Goal: Information Seeking & Learning: Learn about a topic

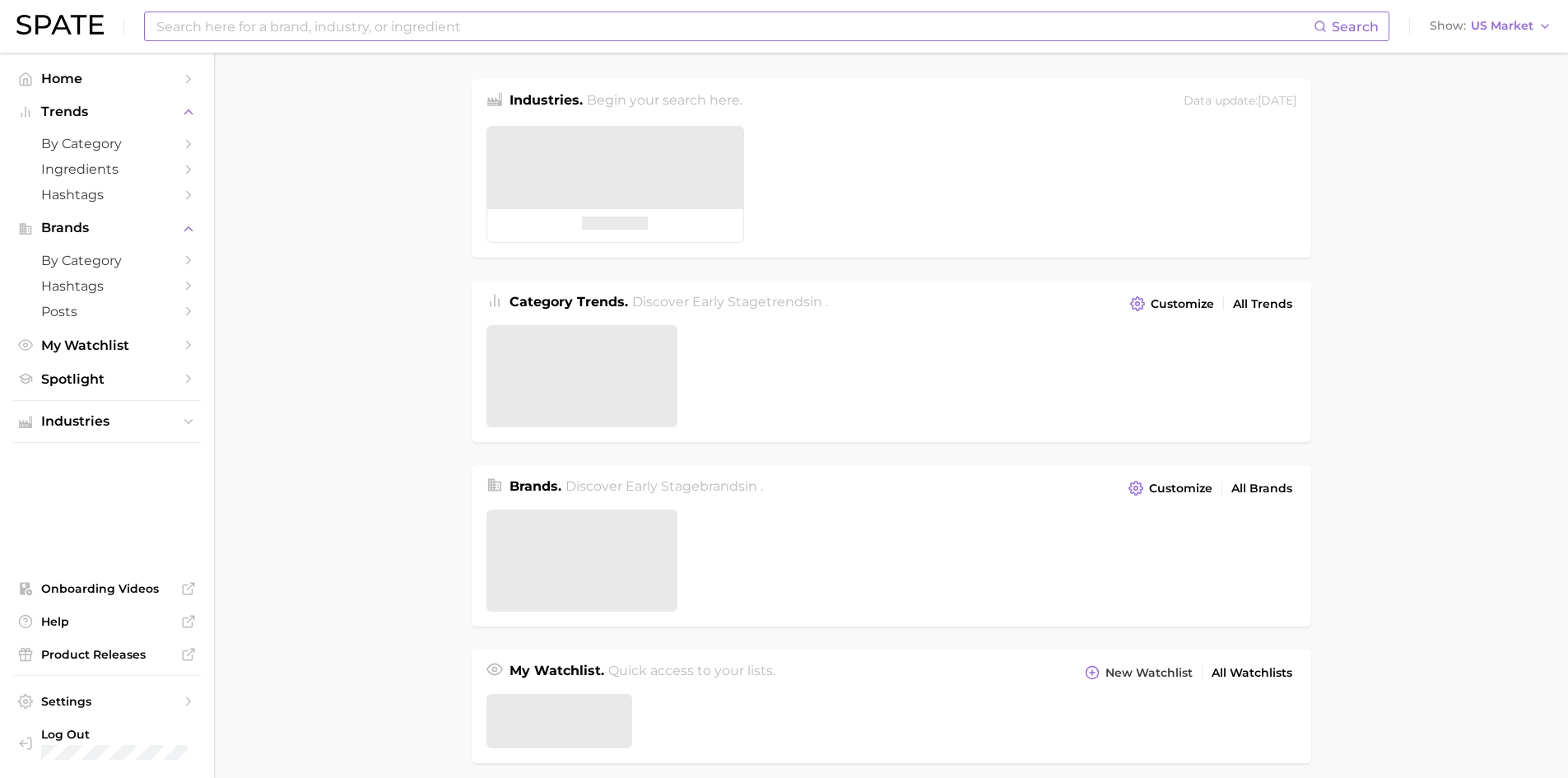
click at [339, 18] on input at bounding box center [734, 26] width 1159 height 28
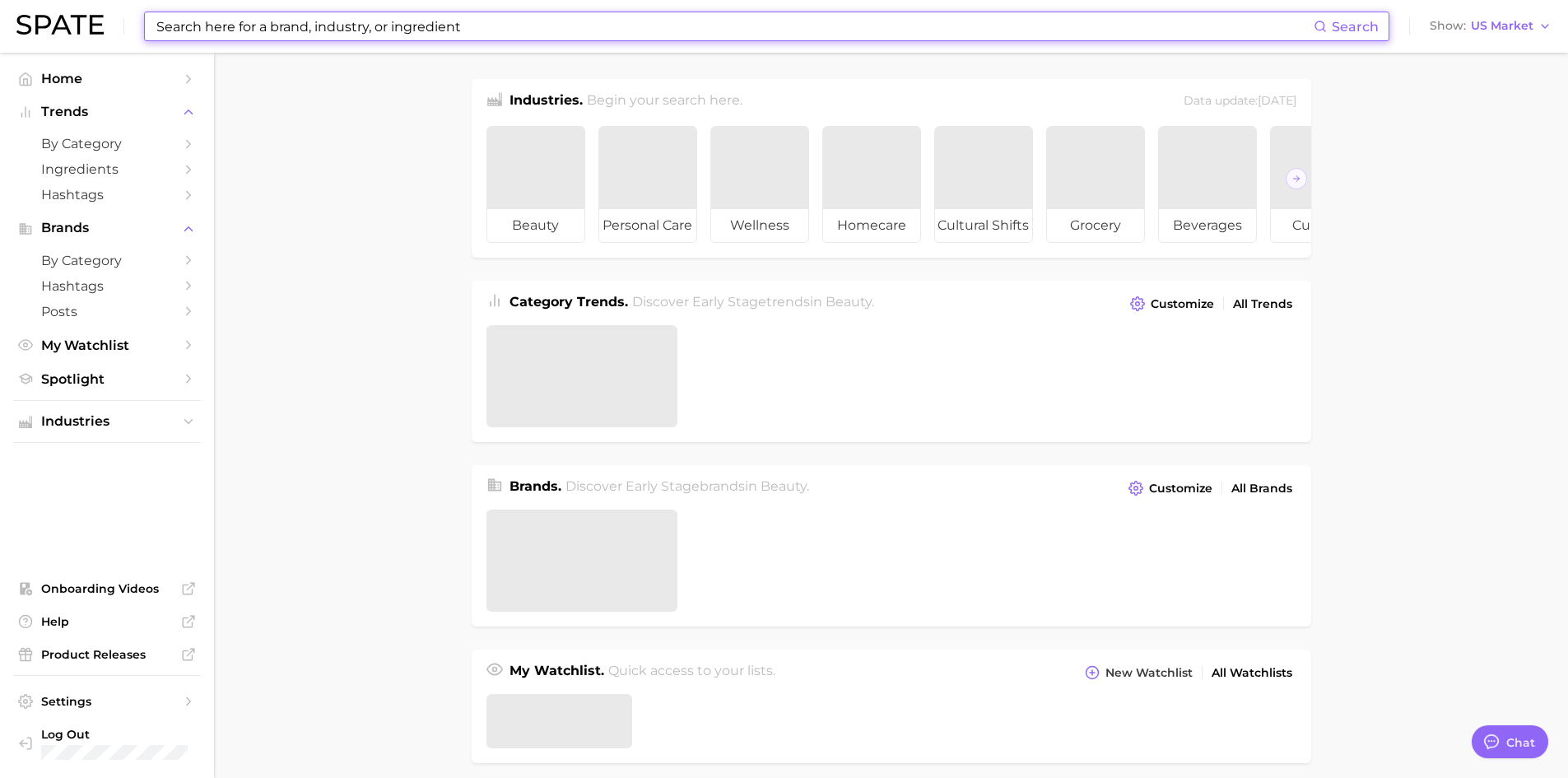
type textarea "x"
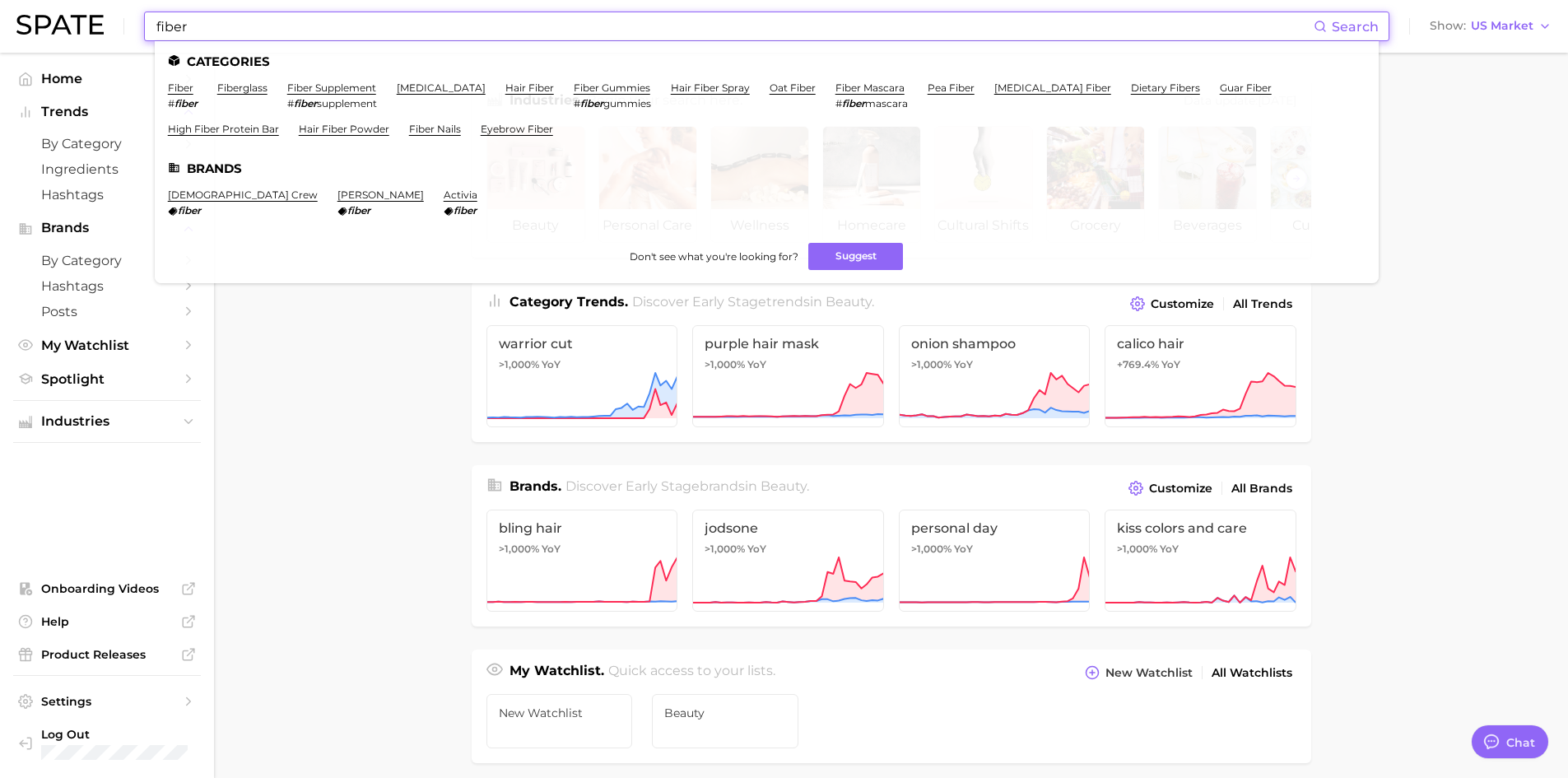
type input "fiber"
click at [352, 94] on li "fiber supplement # fiber supplement" at bounding box center [332, 95] width 90 height 28
click at [350, 91] on link "fiber supplement" at bounding box center [331, 87] width 89 height 12
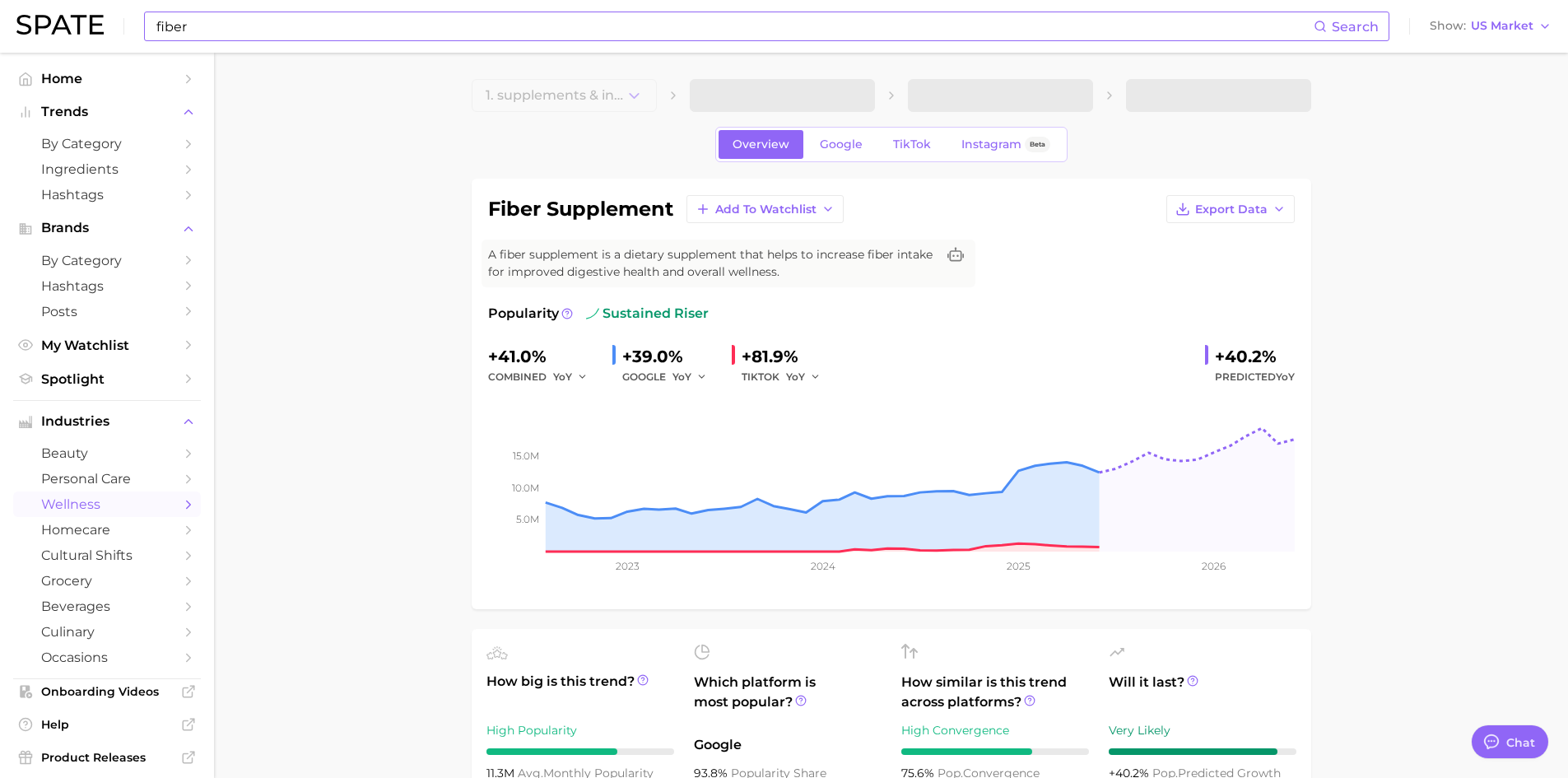
click at [320, 23] on input "fiber" at bounding box center [734, 26] width 1159 height 28
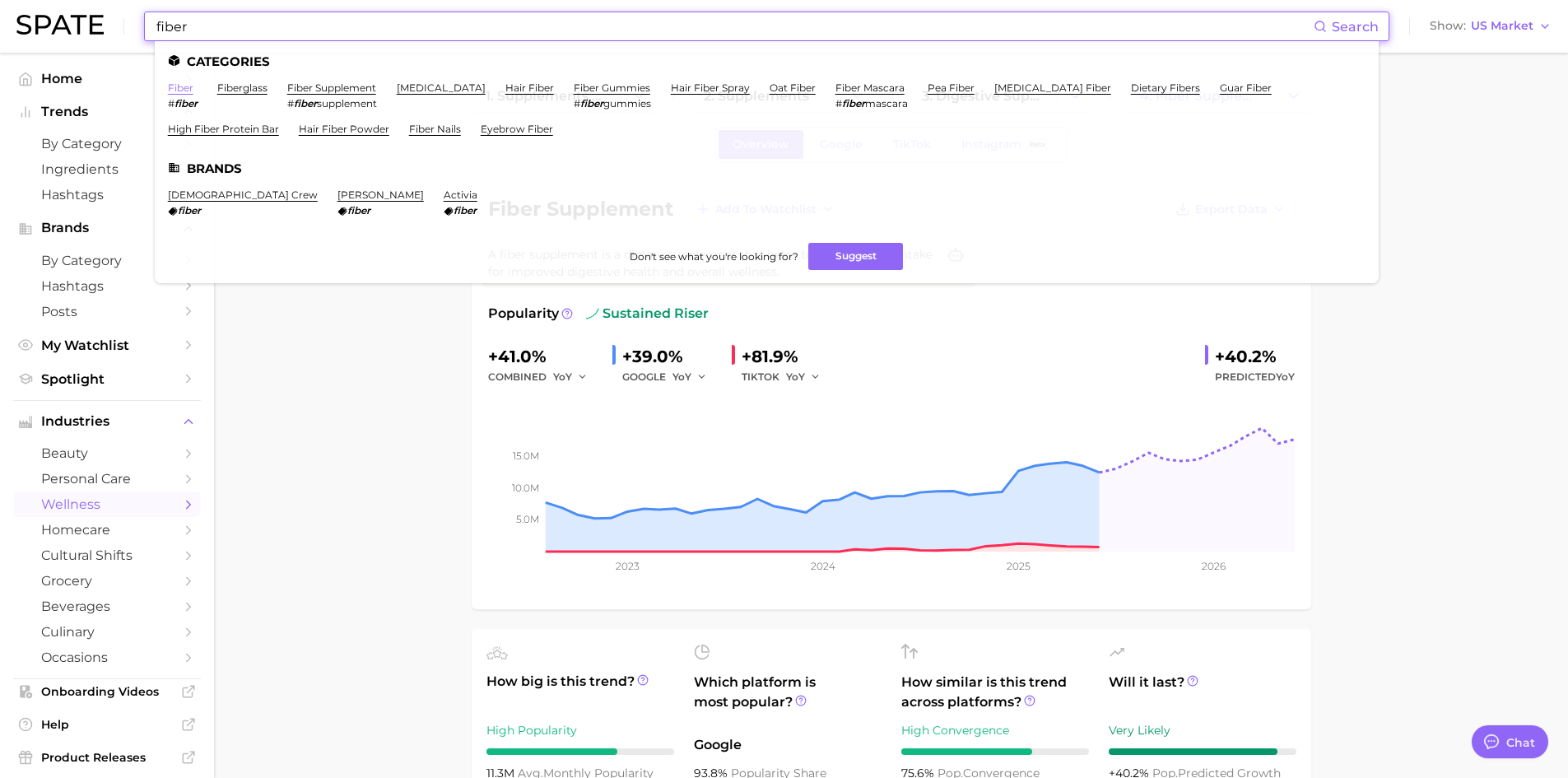
click at [191, 84] on link "fiber" at bounding box center [181, 87] width 26 height 12
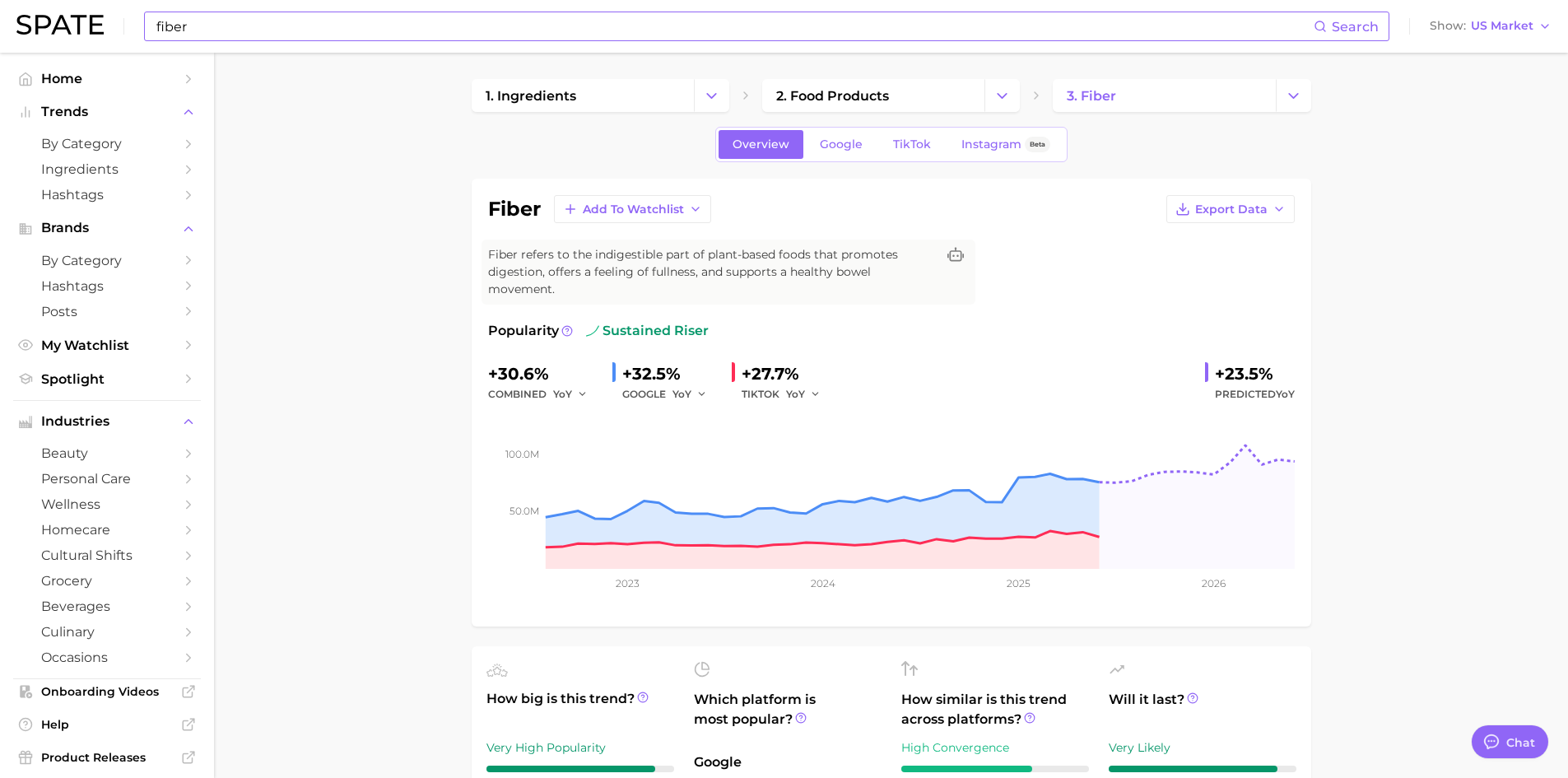
scroll to position [164, 0]
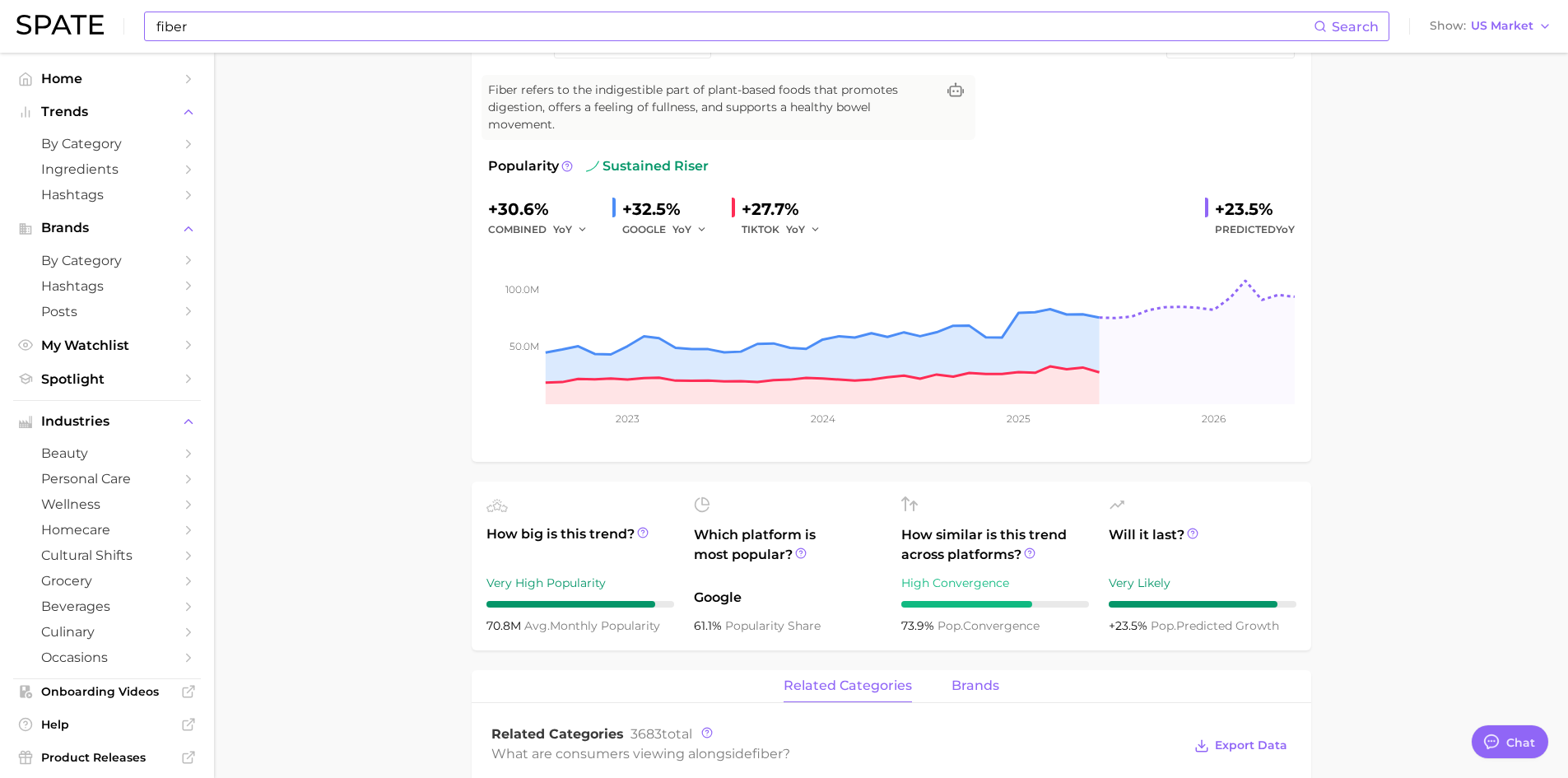
click at [985, 695] on button "brands" at bounding box center [975, 686] width 48 height 32
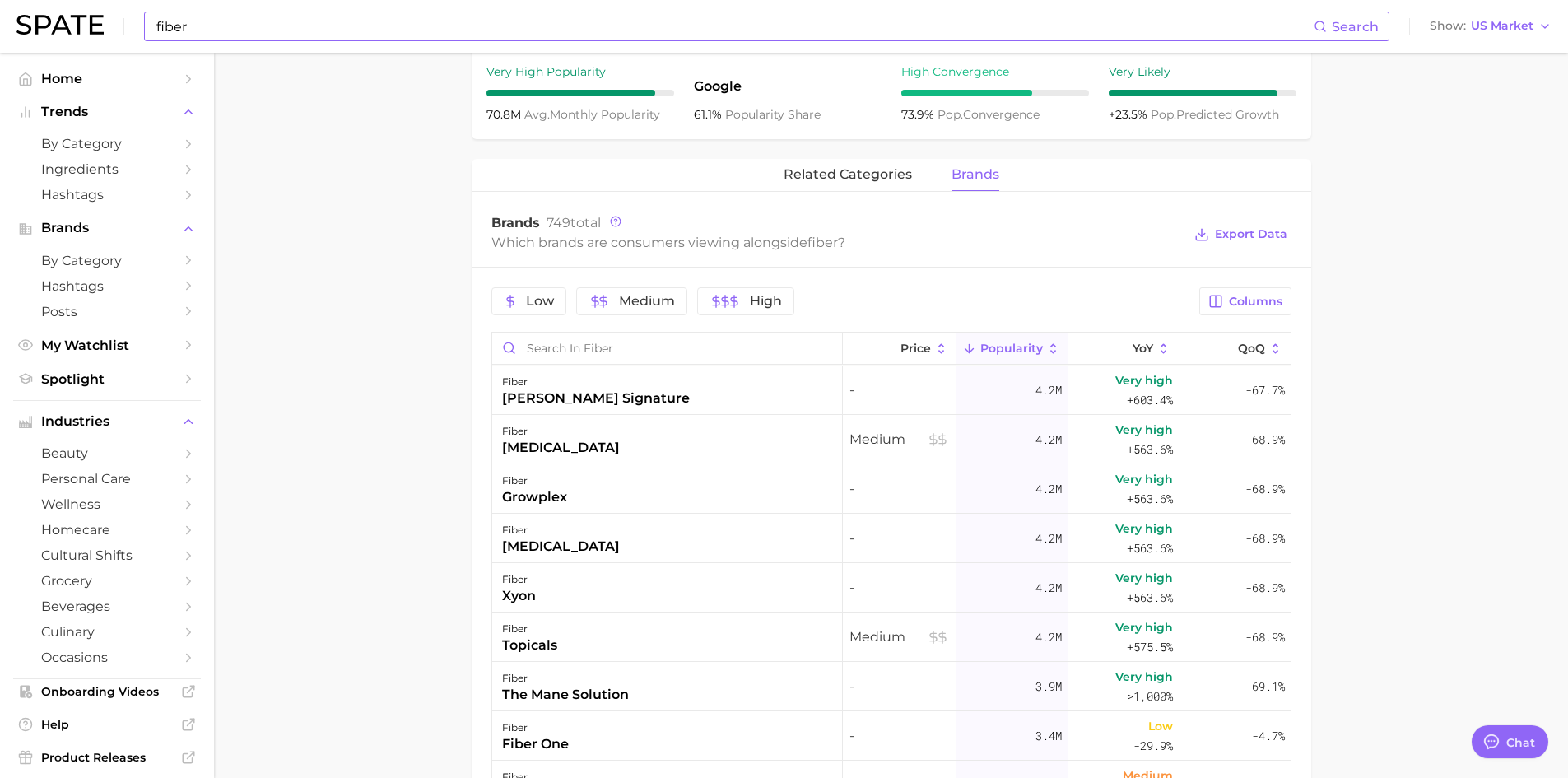
scroll to position [741, 0]
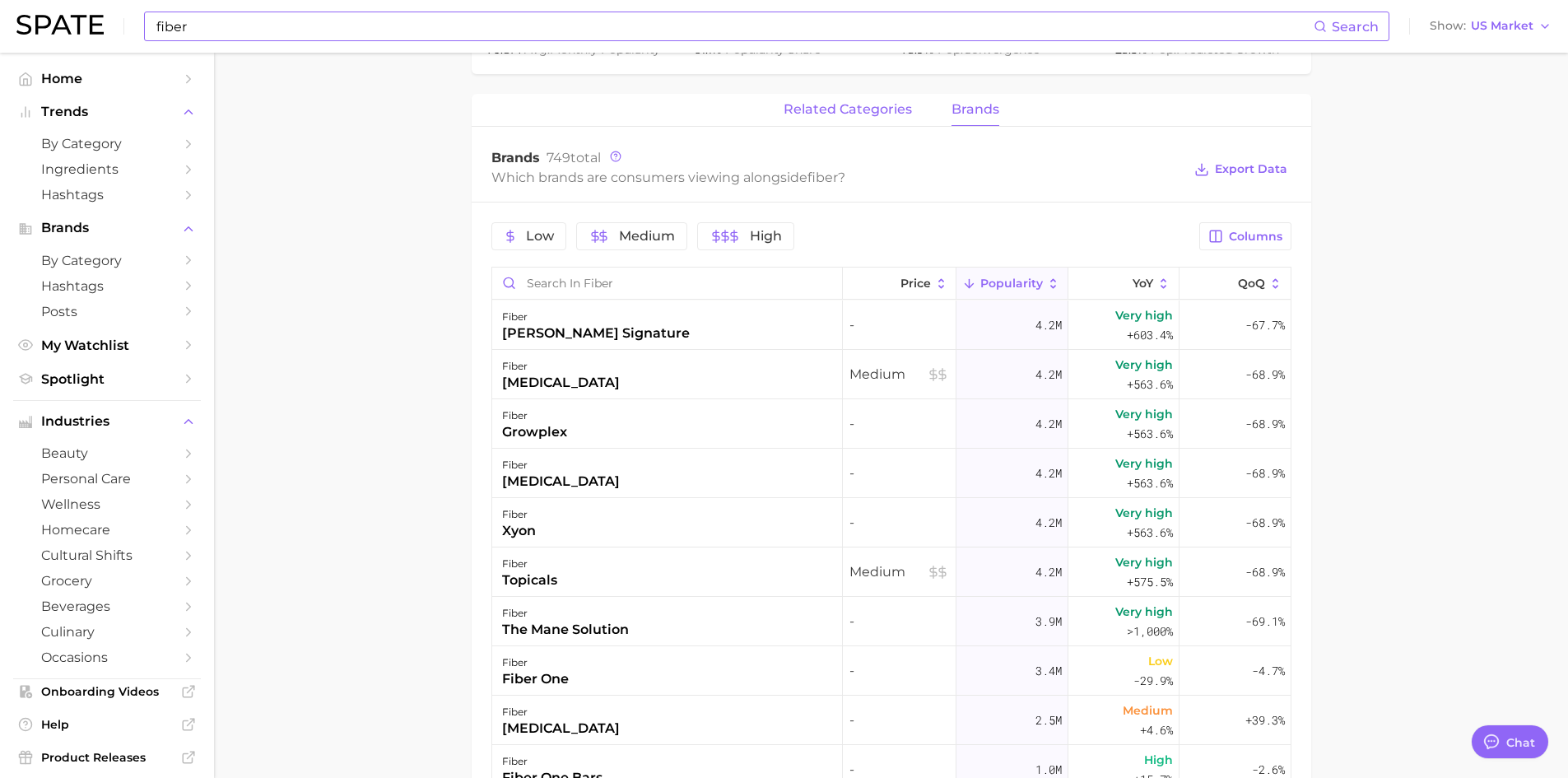
click at [825, 105] on span "related categories" at bounding box center [848, 109] width 129 height 15
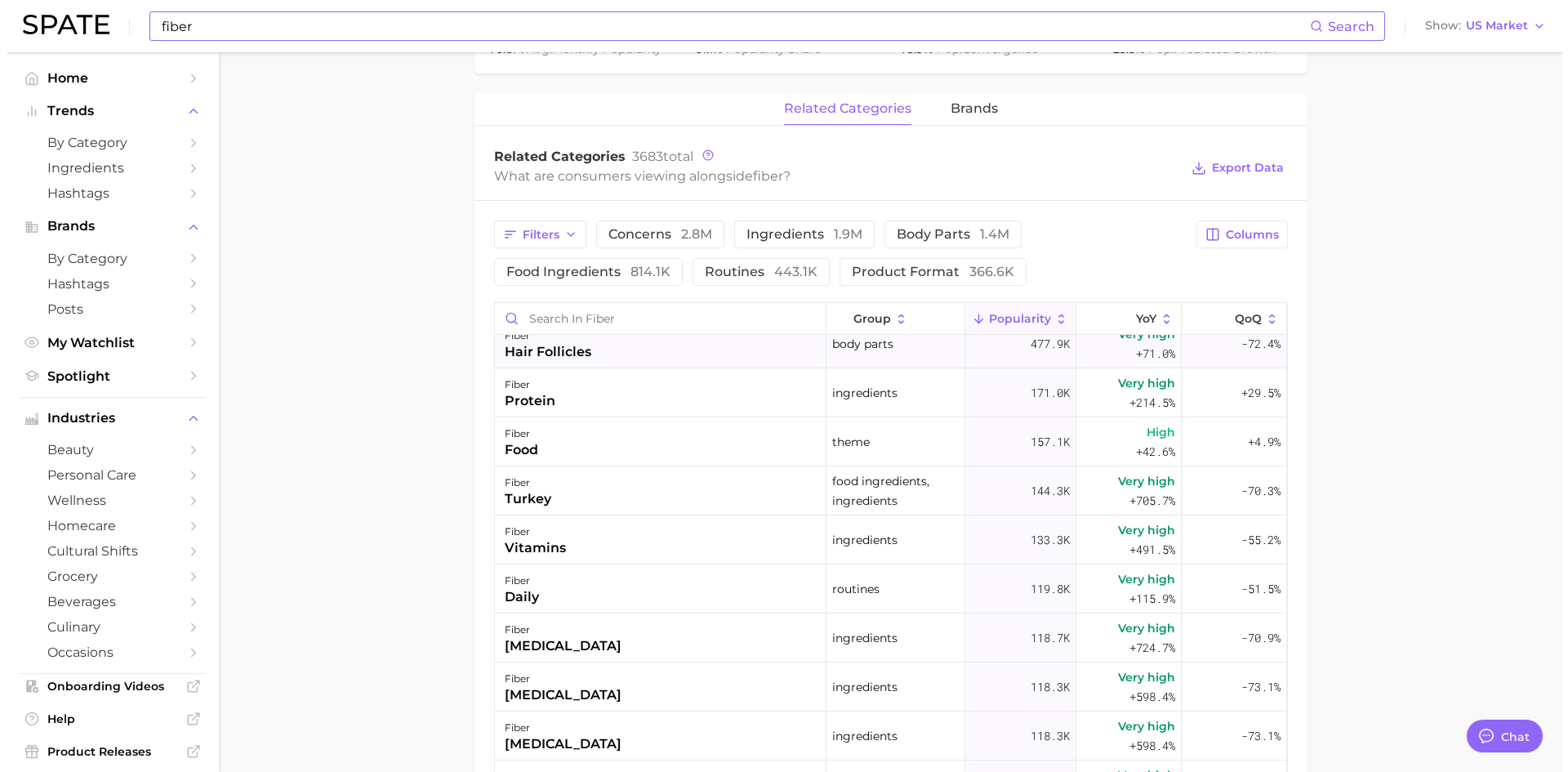
scroll to position [81, 0]
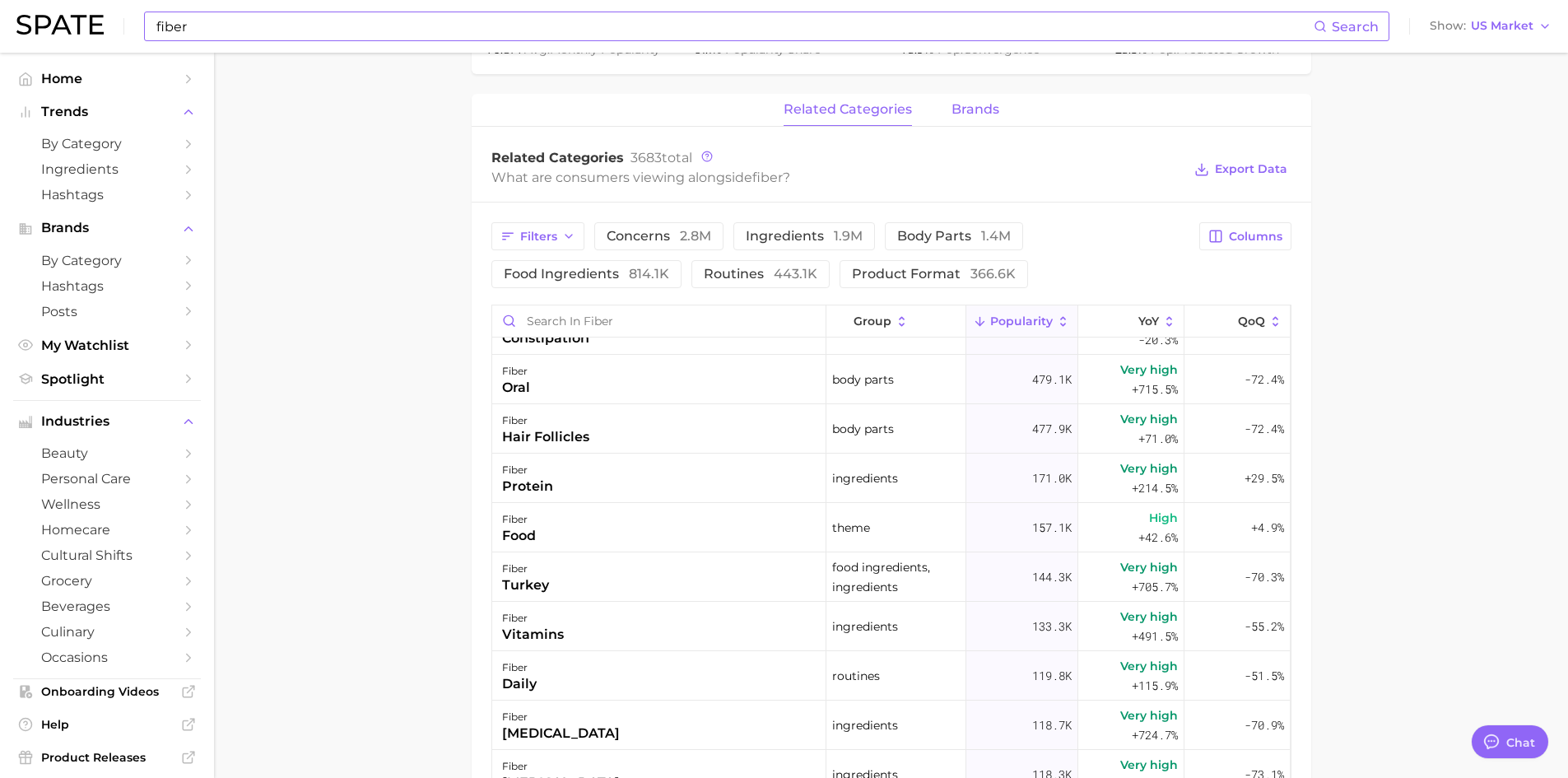
click at [959, 112] on span "brands" at bounding box center [975, 109] width 48 height 15
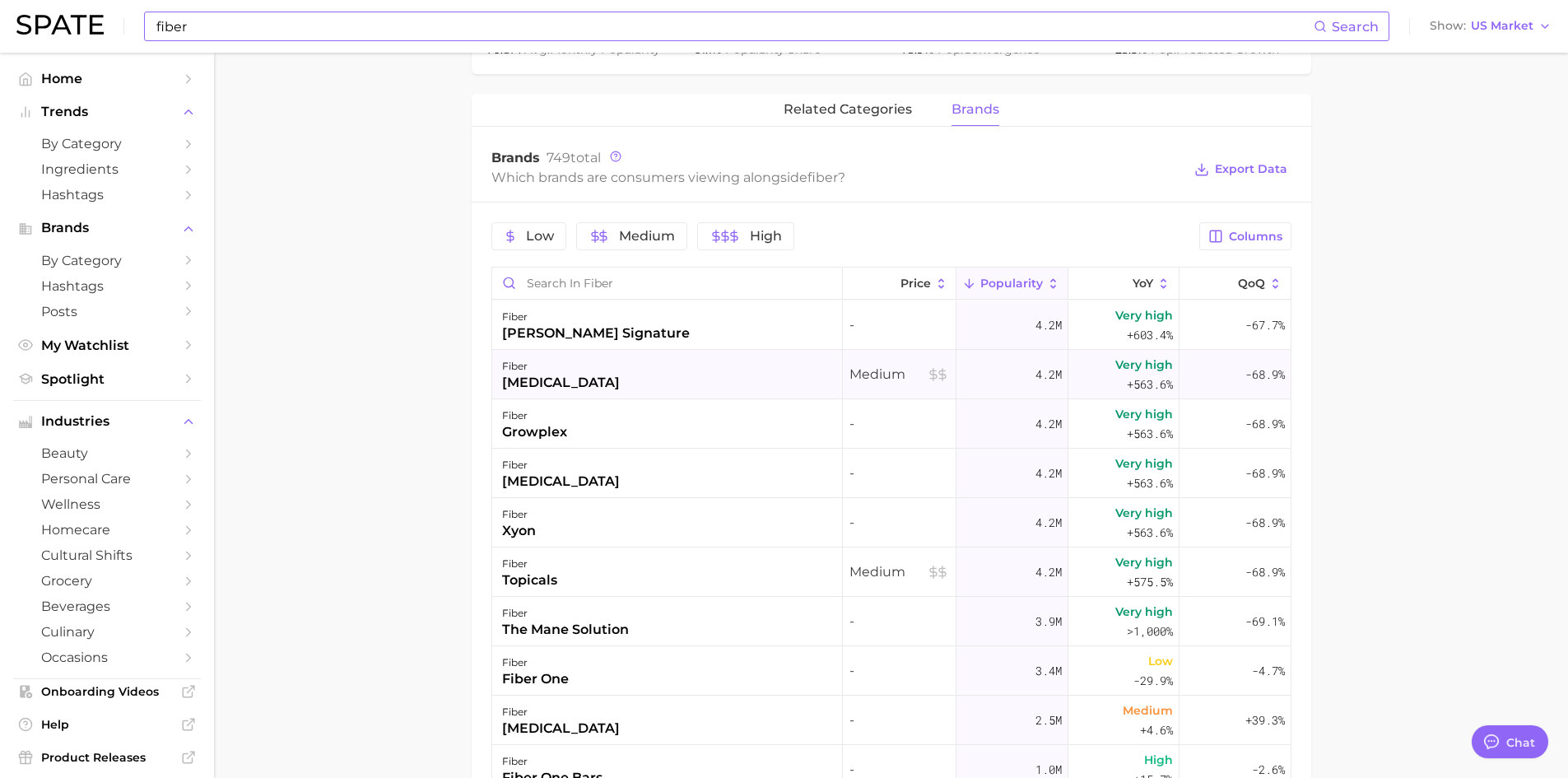
click at [672, 371] on div "fiber [MEDICAL_DATA]" at bounding box center [667, 374] width 351 height 49
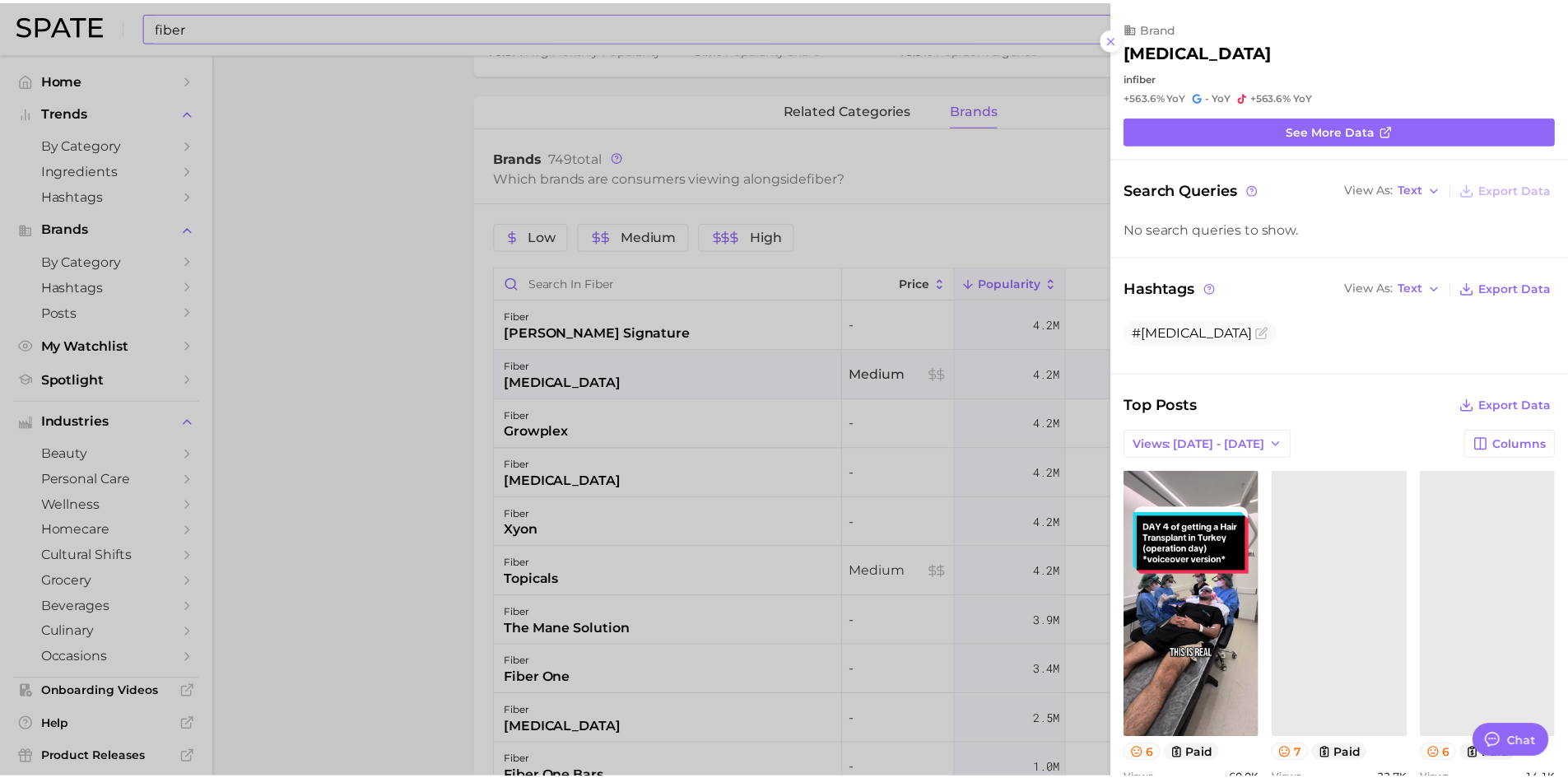
scroll to position [0, 0]
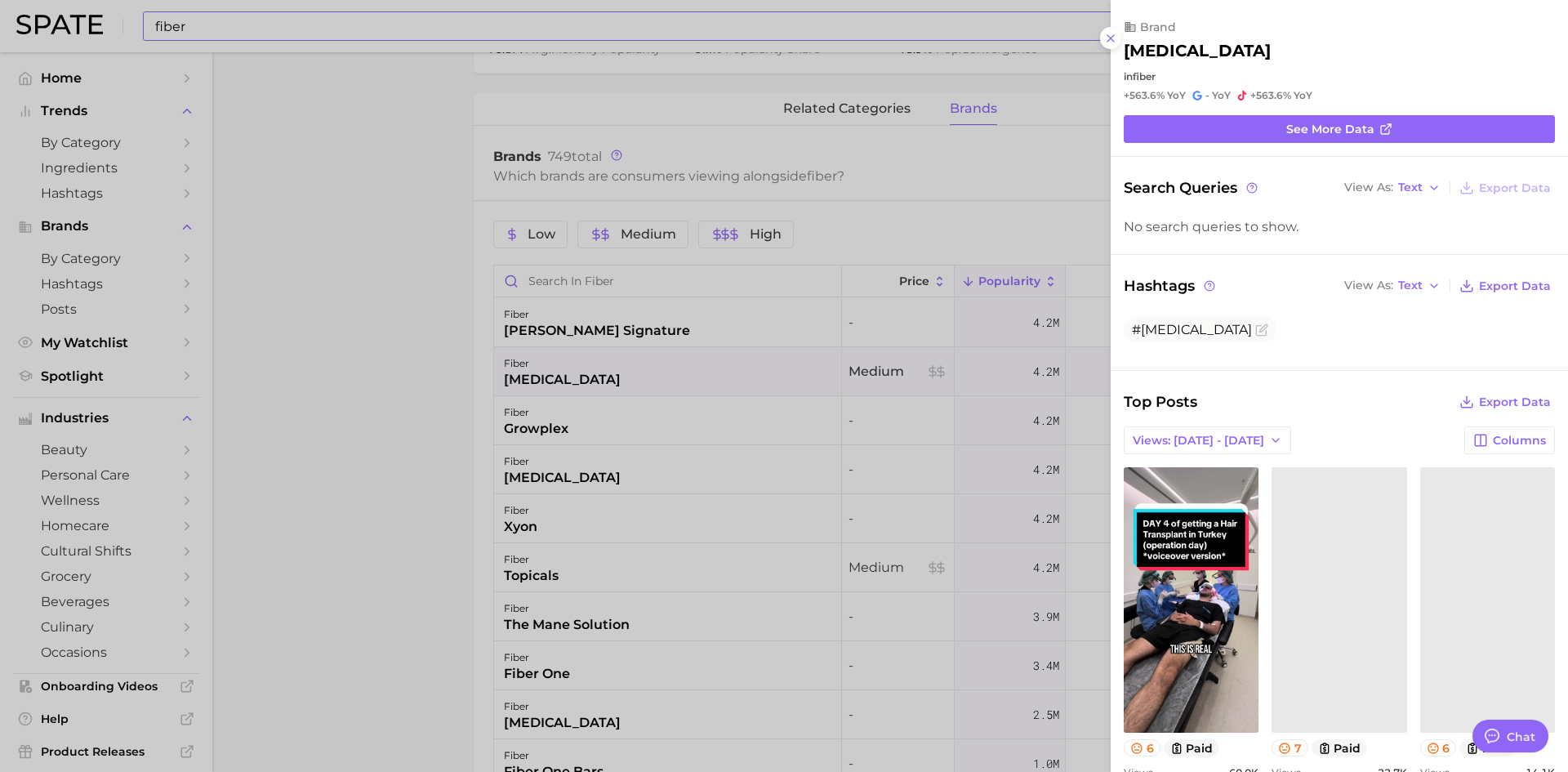
click at [726, 335] on div at bounding box center [784, 386] width 1568 height 772
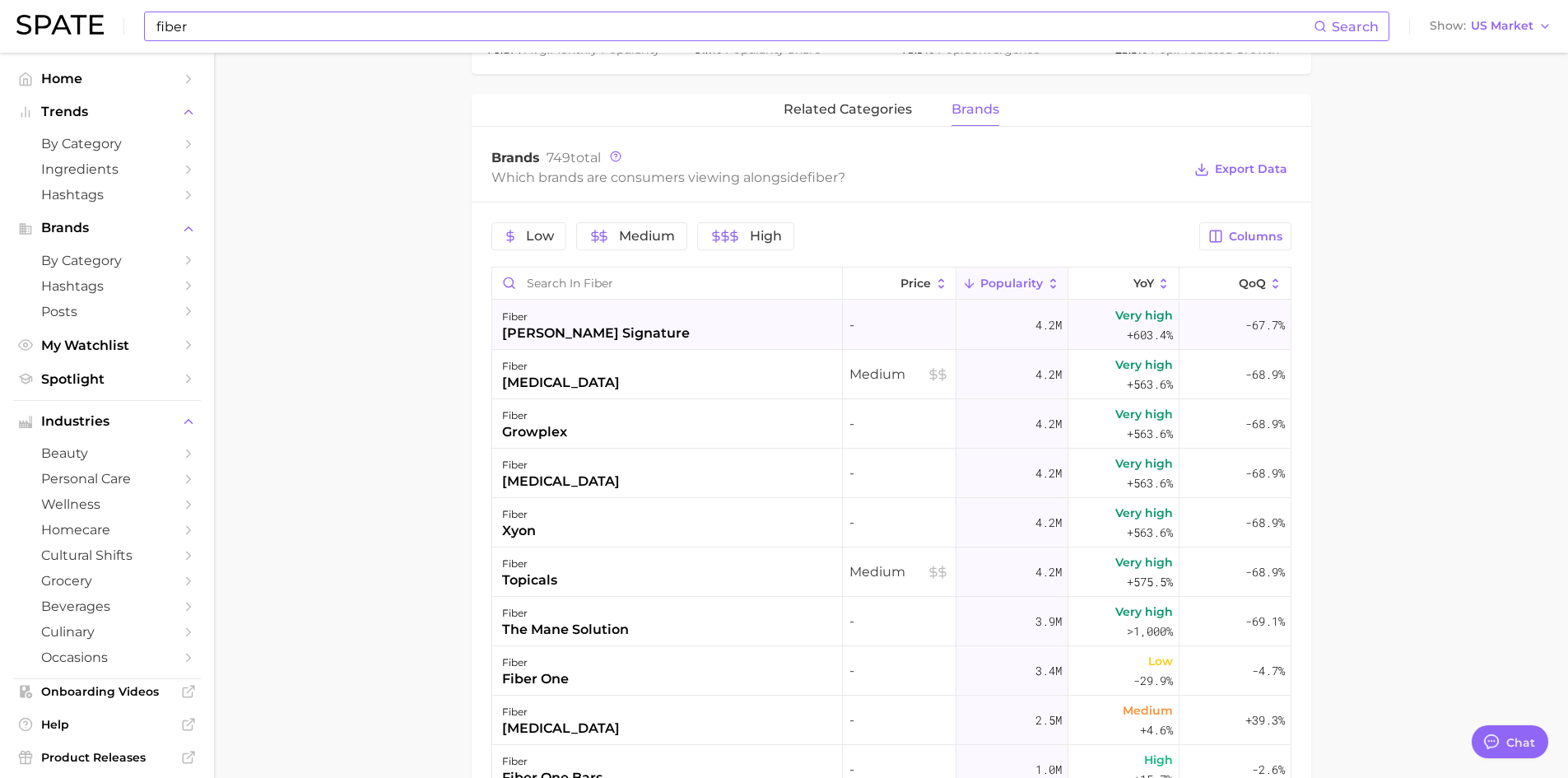
click at [696, 328] on div "fiber [PERSON_NAME] signature" at bounding box center [667, 325] width 351 height 49
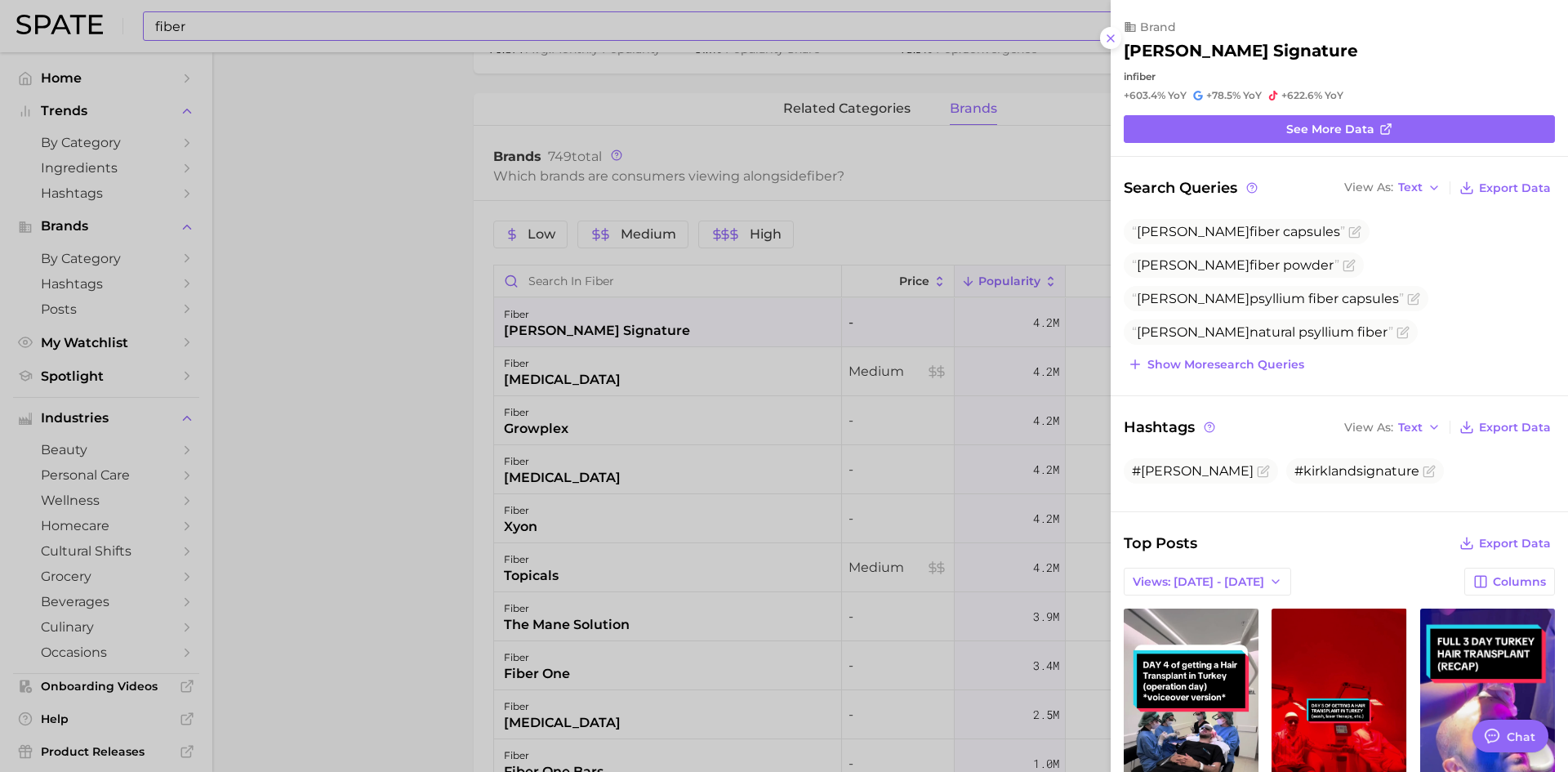
click at [648, 377] on div at bounding box center [784, 386] width 1568 height 772
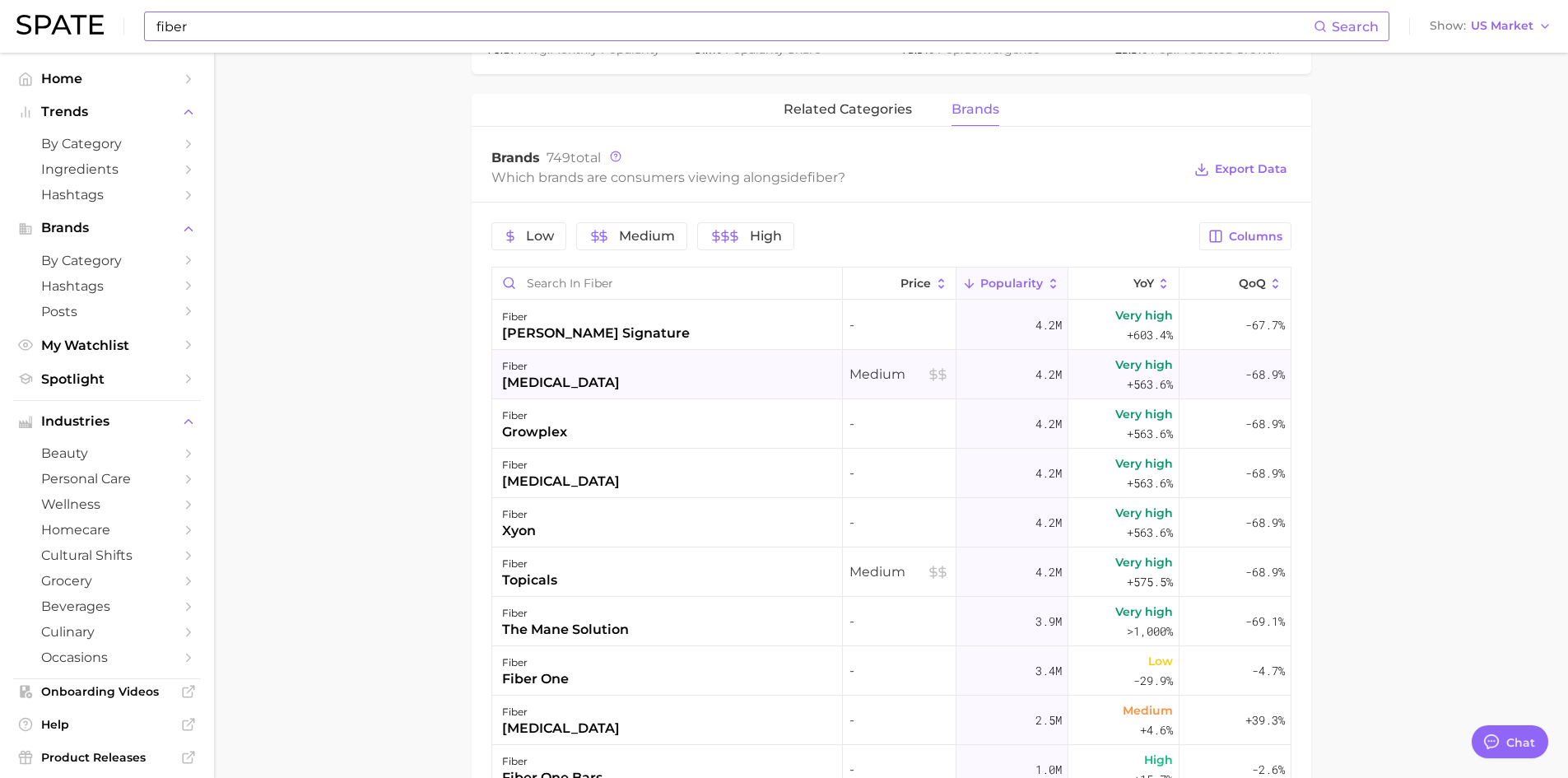
click at [611, 378] on div "fiber [MEDICAL_DATA]" at bounding box center [667, 374] width 351 height 49
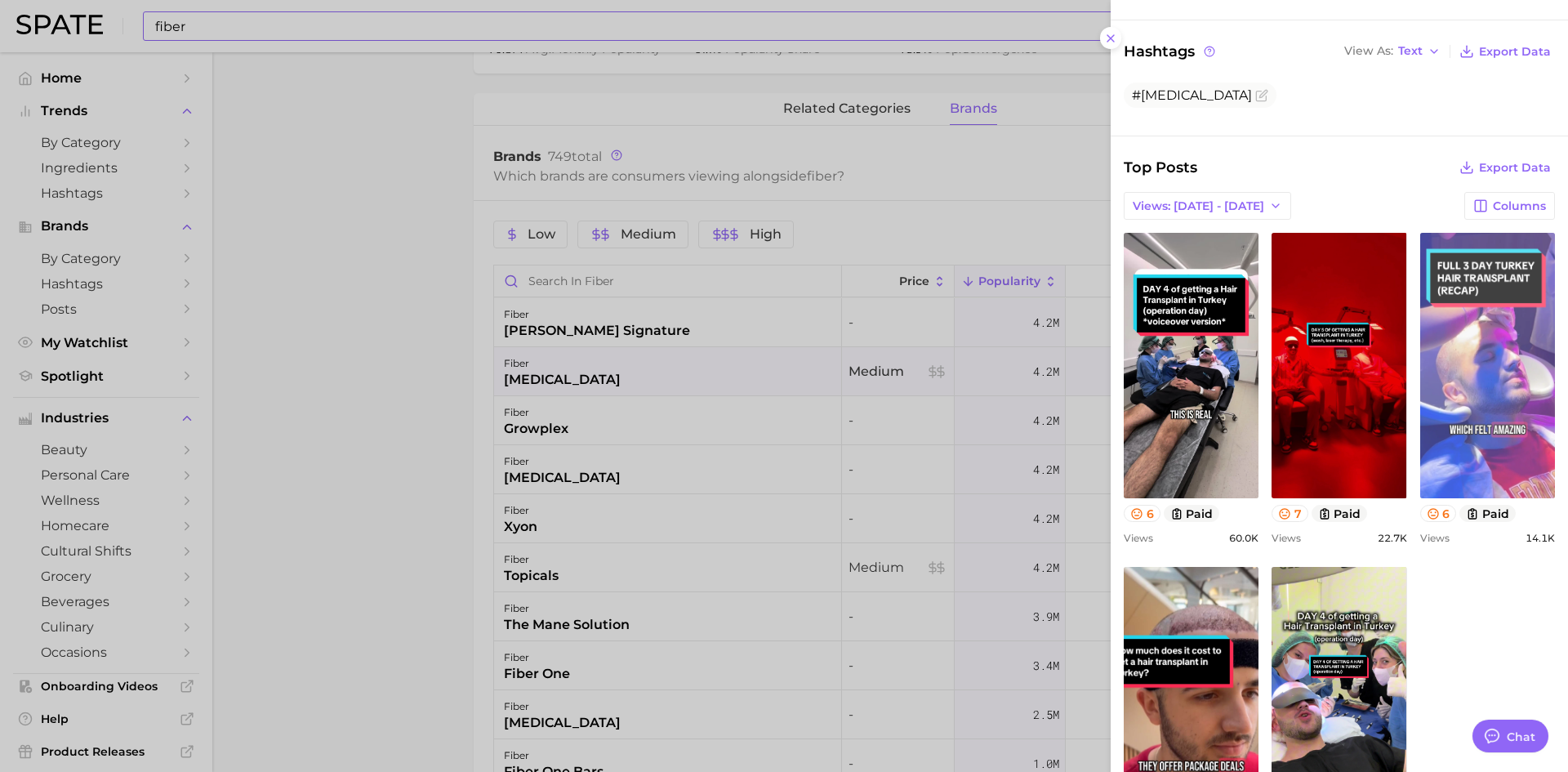
scroll to position [233, 0]
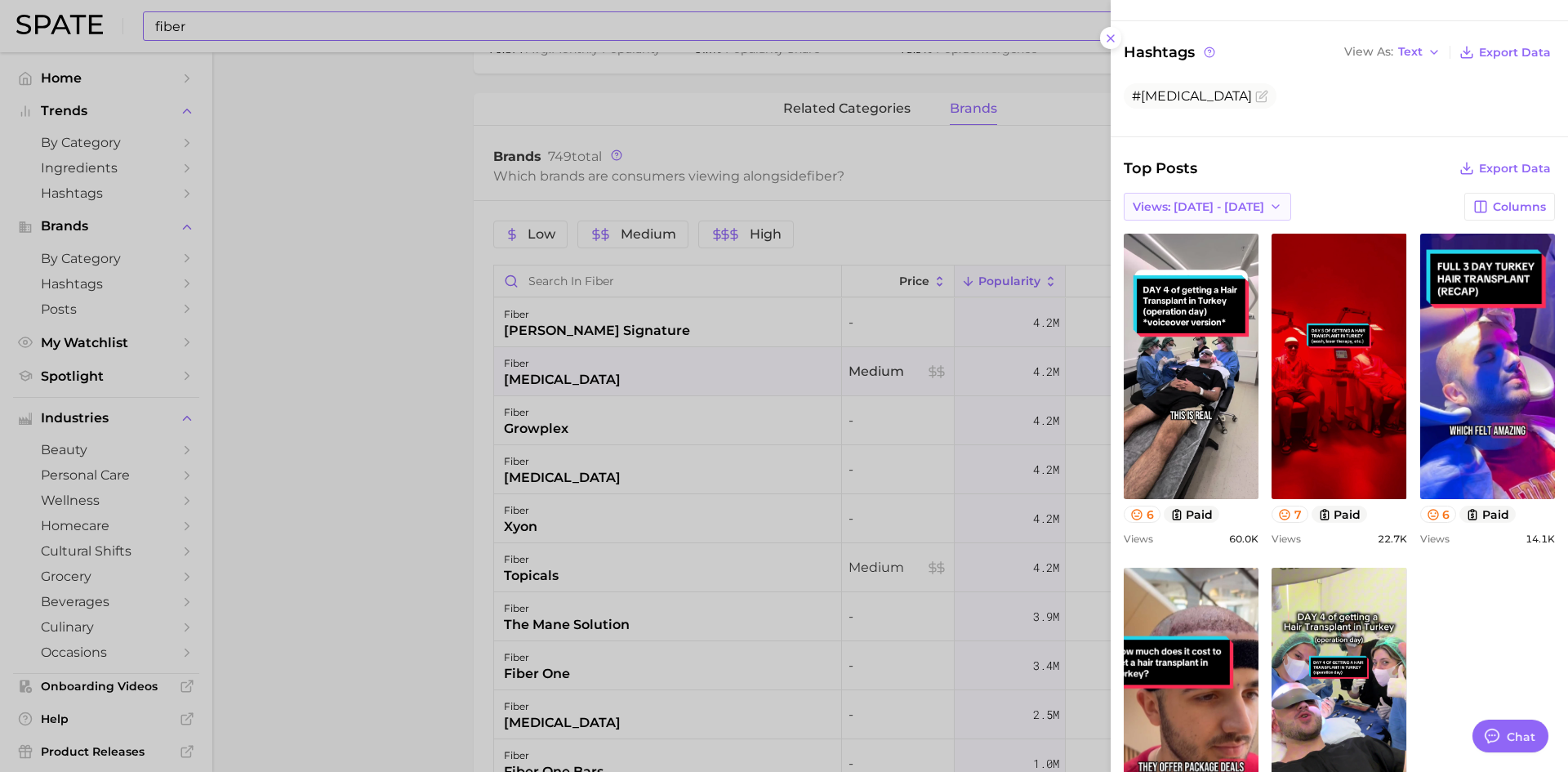
click at [1233, 211] on button "Views: [DATE] - [DATE]" at bounding box center [1207, 207] width 167 height 27
click at [1222, 266] on button "Total Views" at bounding box center [1213, 266] width 179 height 29
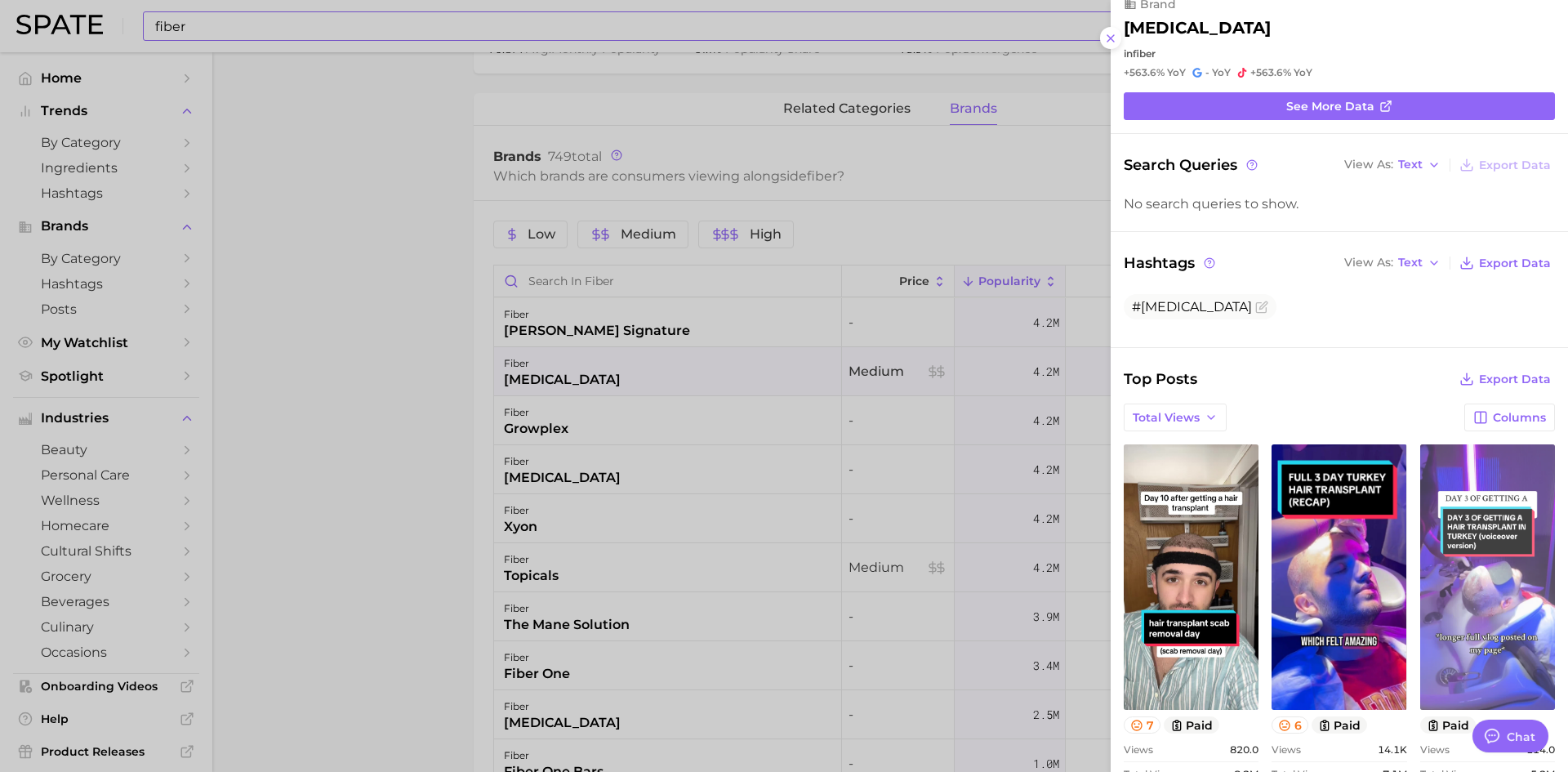
scroll to position [0, 0]
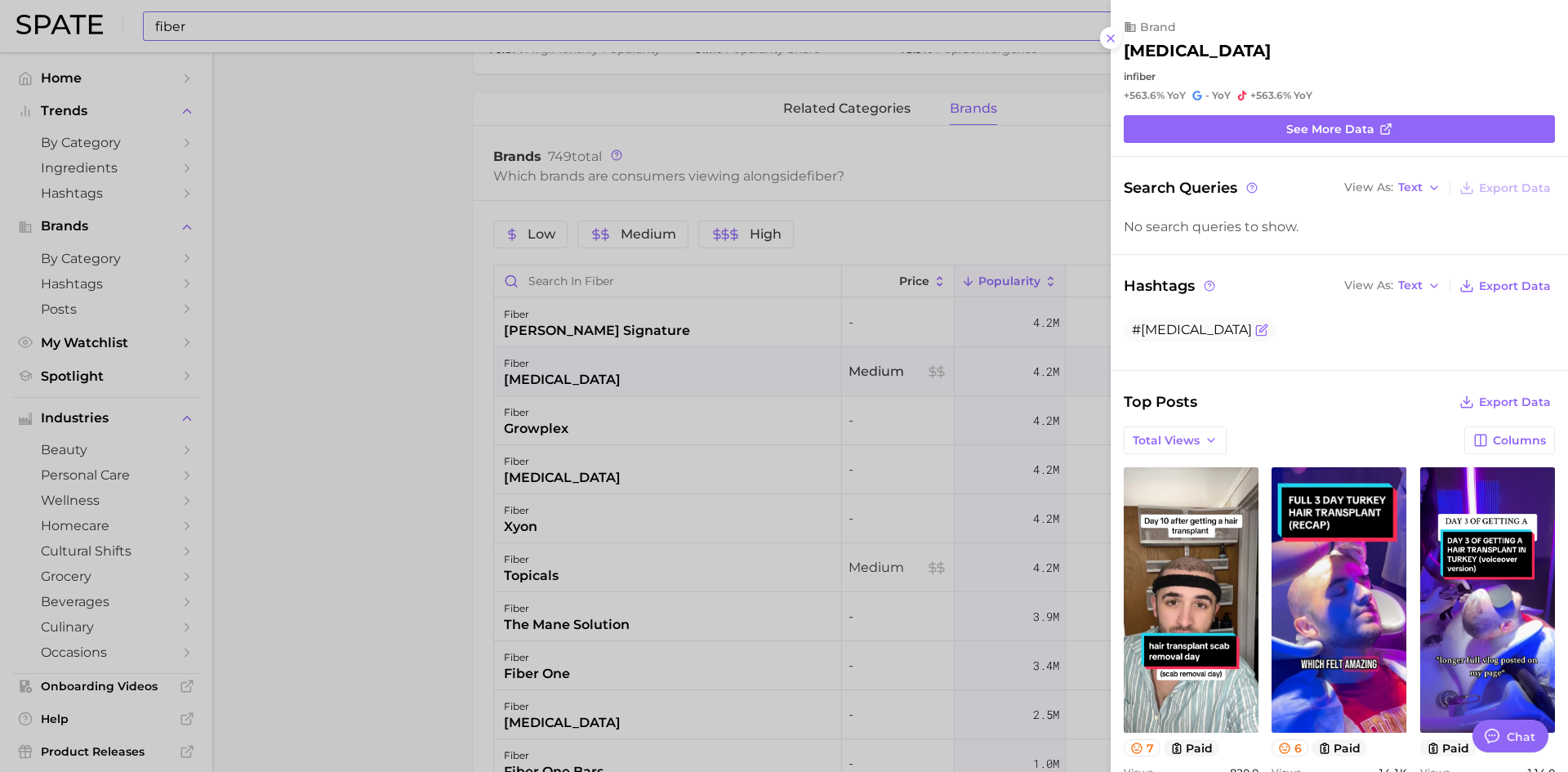
click at [1168, 321] on span "#[MEDICAL_DATA]" at bounding box center [1200, 329] width 153 height 26
click at [1298, 125] on span "See more data" at bounding box center [1330, 130] width 88 height 14
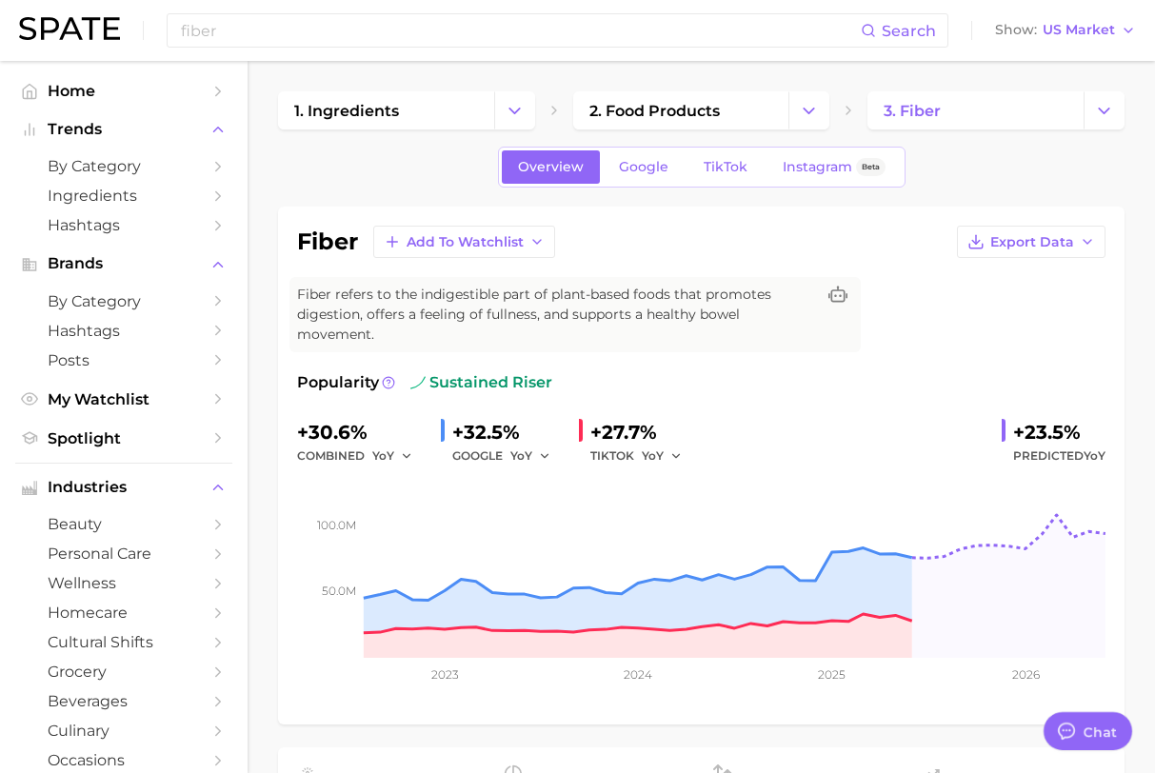
type textarea "x"
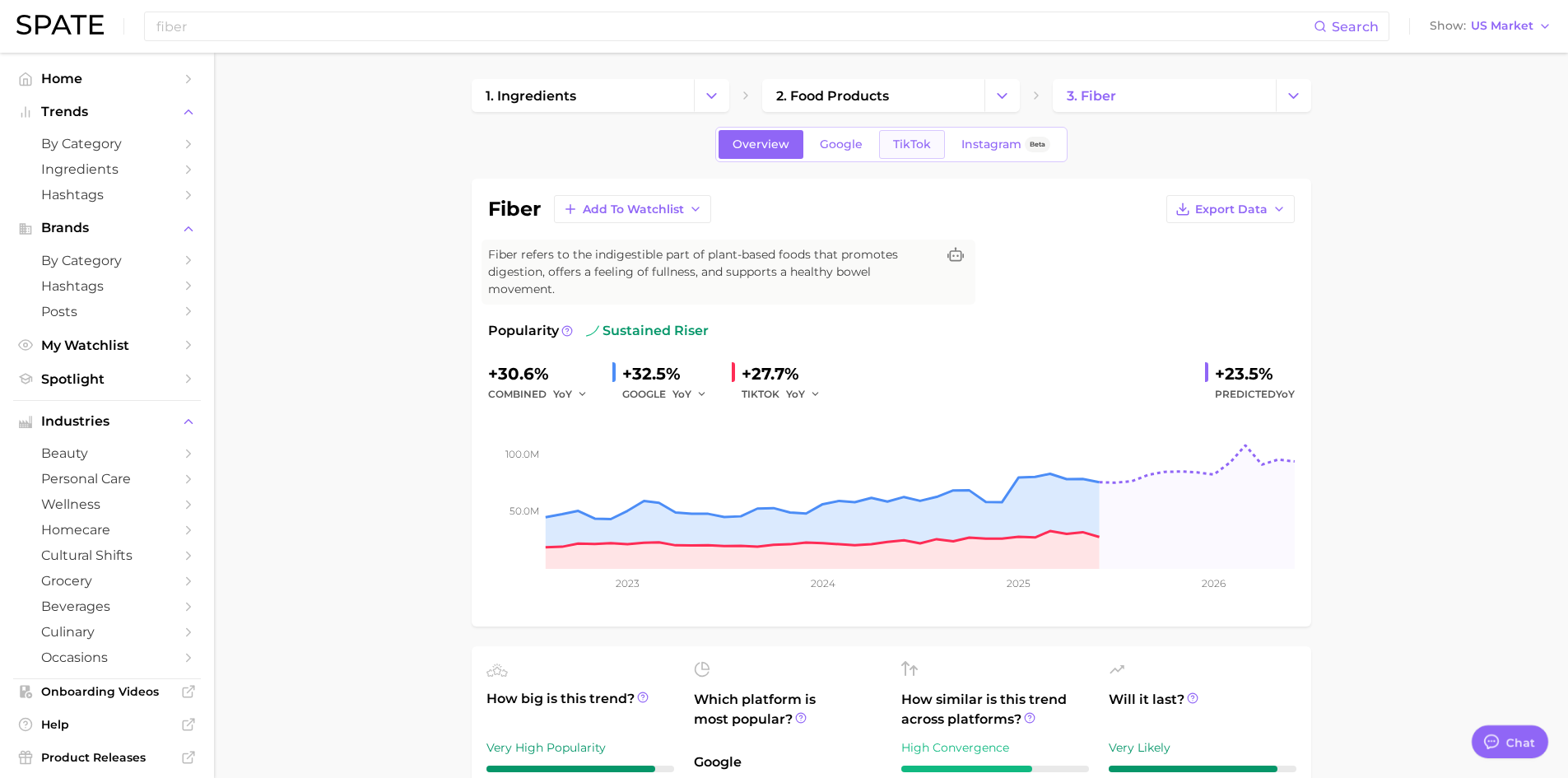
click at [893, 144] on span "TikTok" at bounding box center [912, 144] width 38 height 14
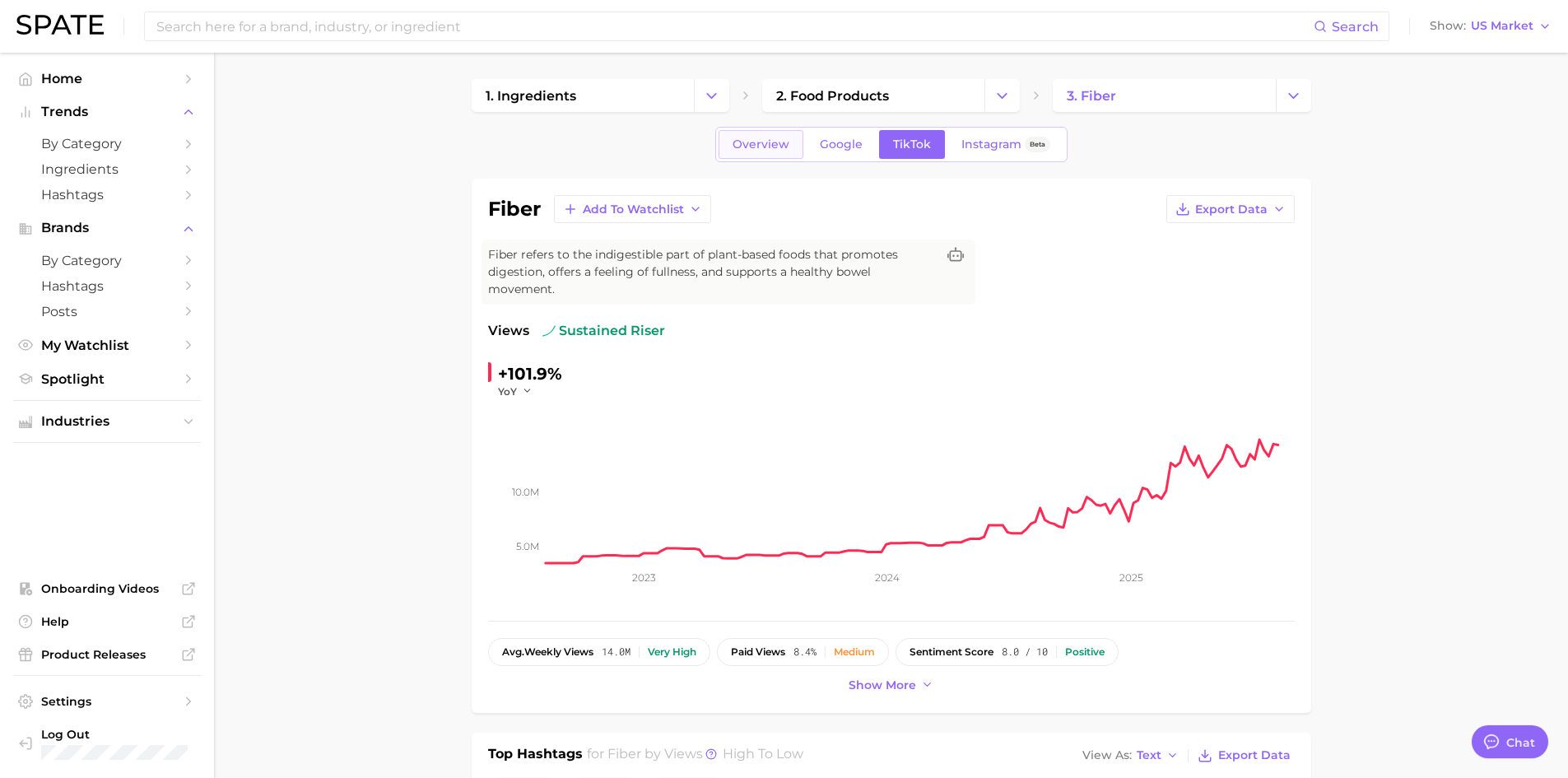
click at [756, 149] on span "Overview" at bounding box center [761, 144] width 57 height 14
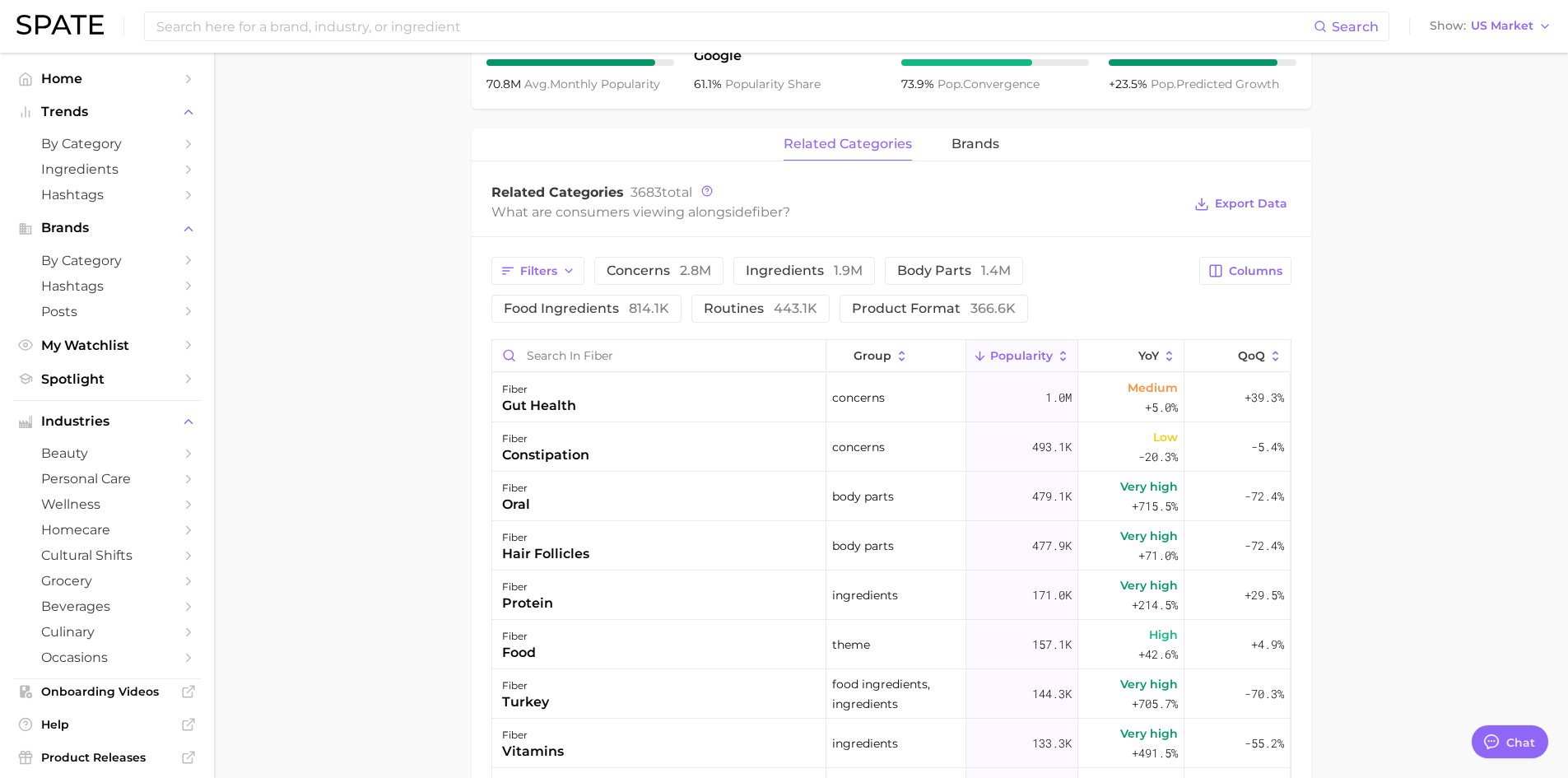
scroll to position [823, 0]
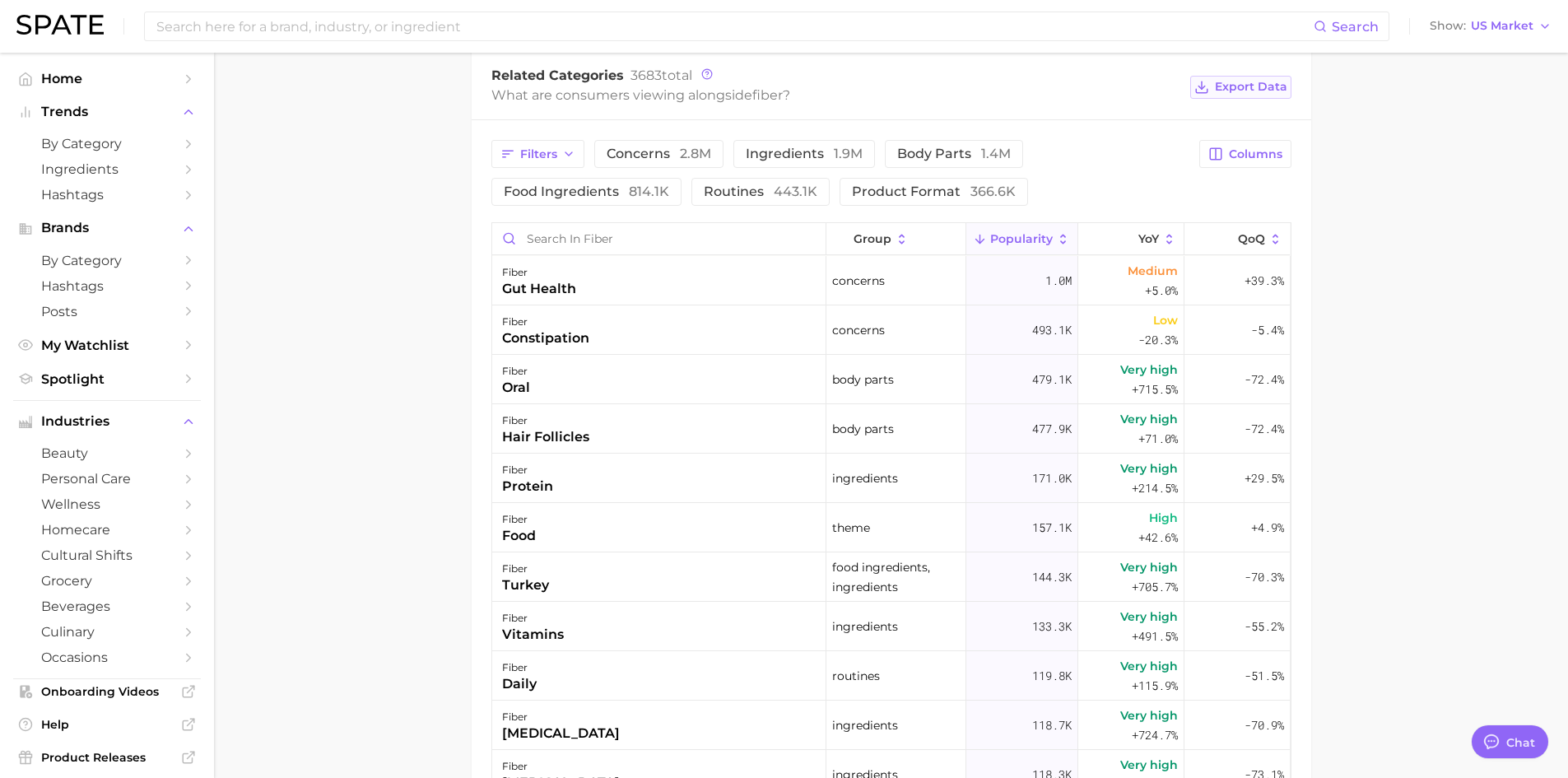
click at [1246, 87] on span "Export Data" at bounding box center [1251, 86] width 73 height 14
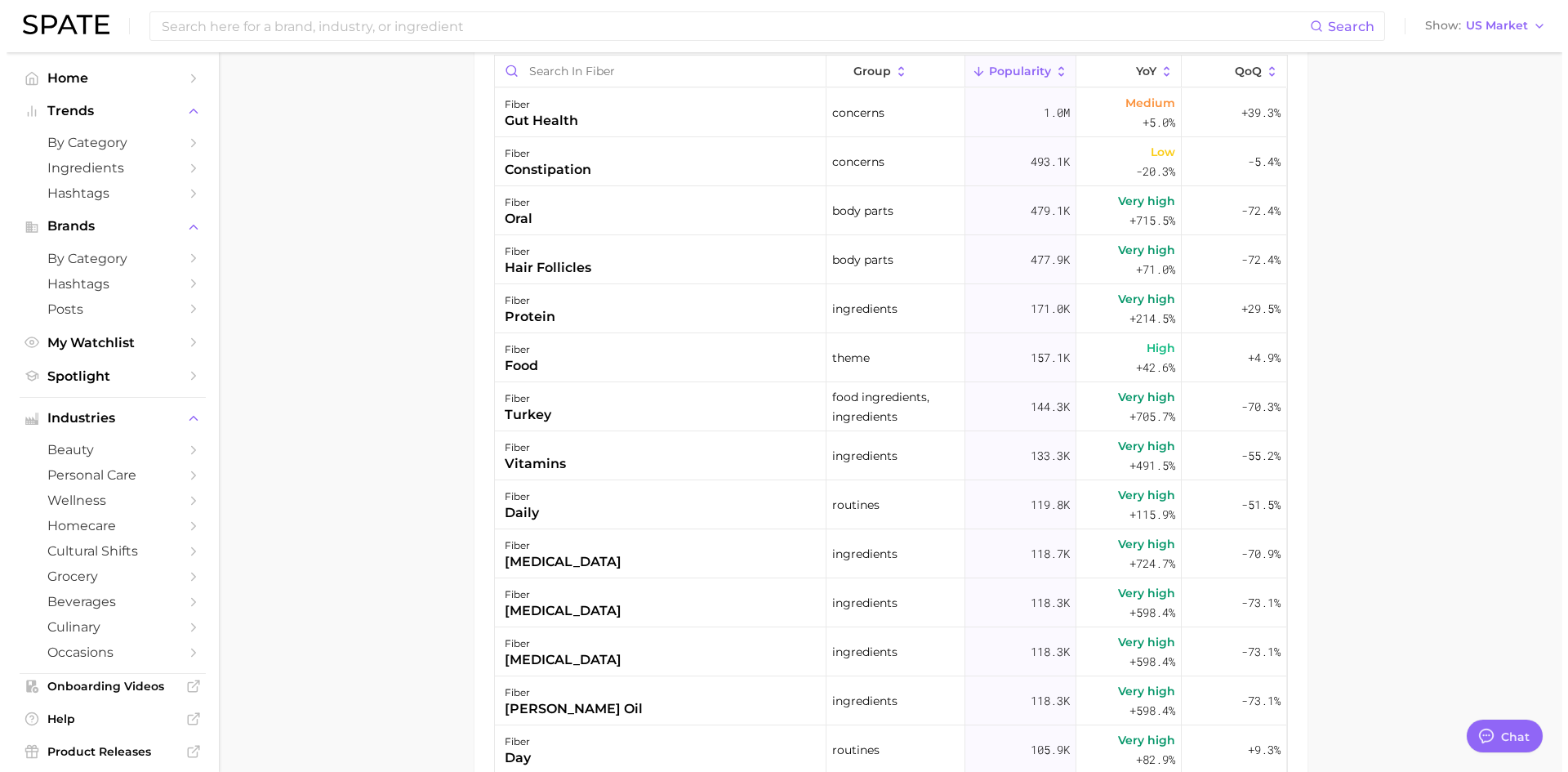
scroll to position [1138, 0]
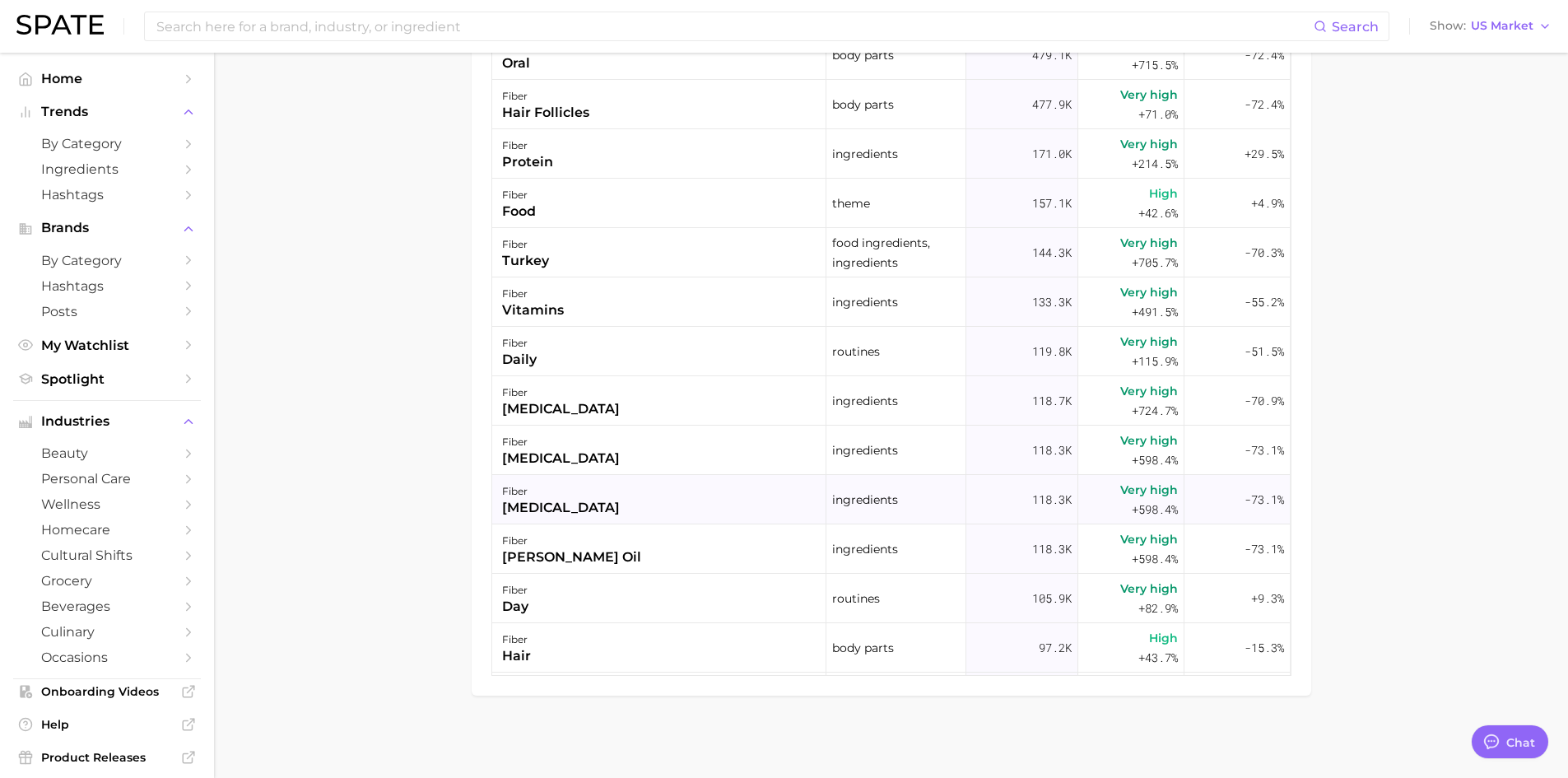
click at [662, 513] on div "fiber [MEDICAL_DATA]" at bounding box center [659, 499] width 335 height 49
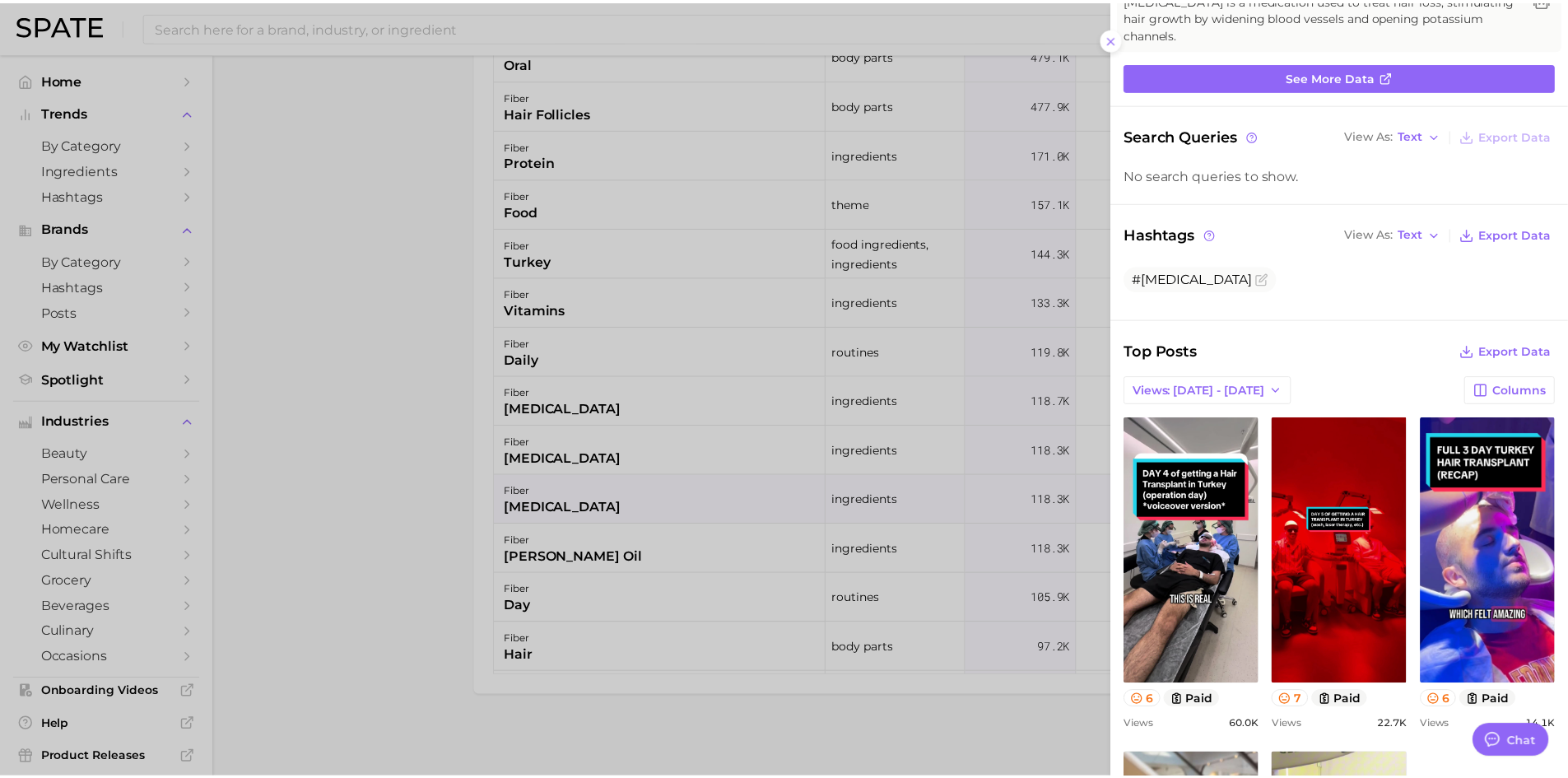
scroll to position [0, 0]
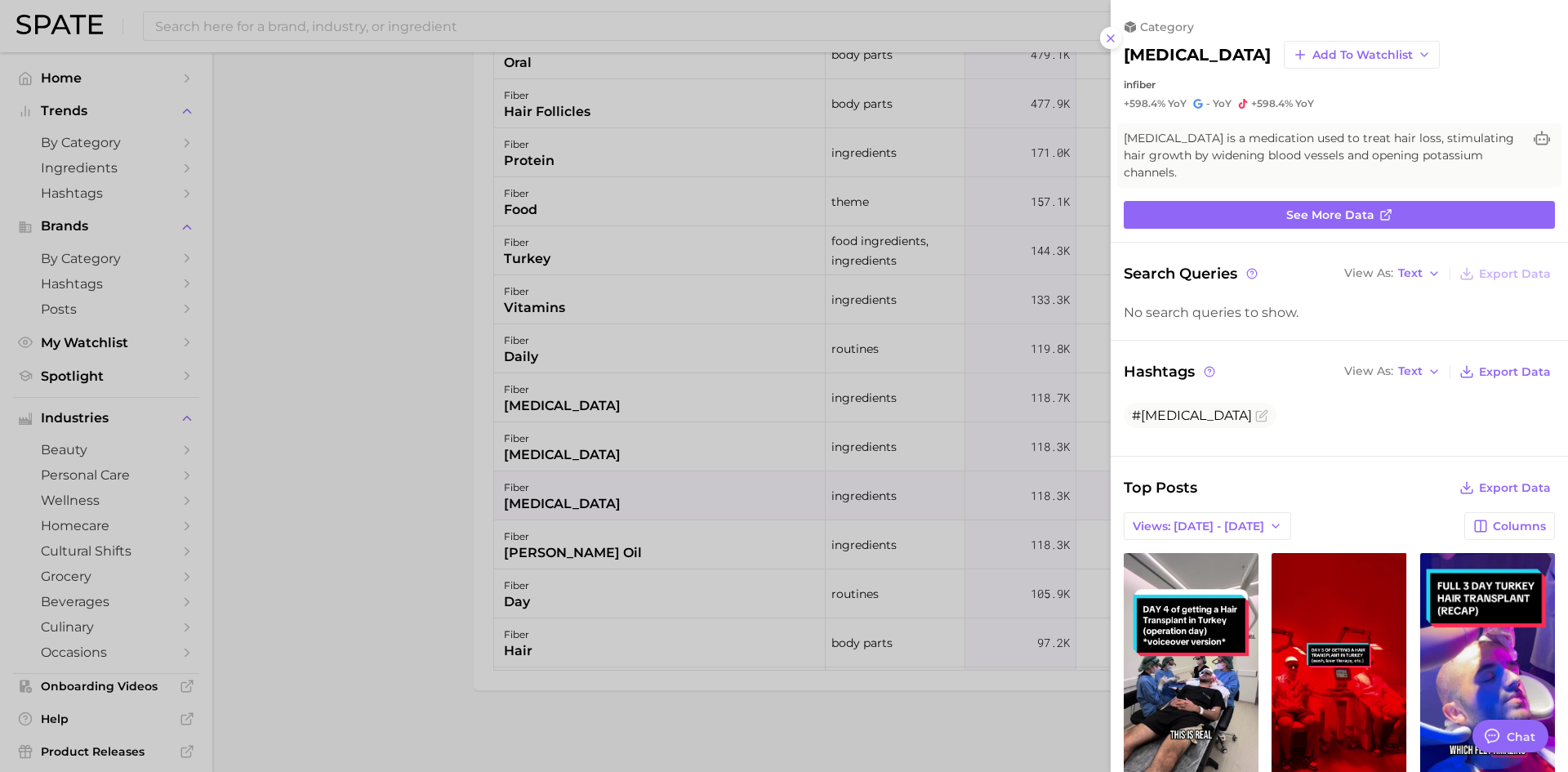
click at [323, 416] on div at bounding box center [784, 386] width 1568 height 772
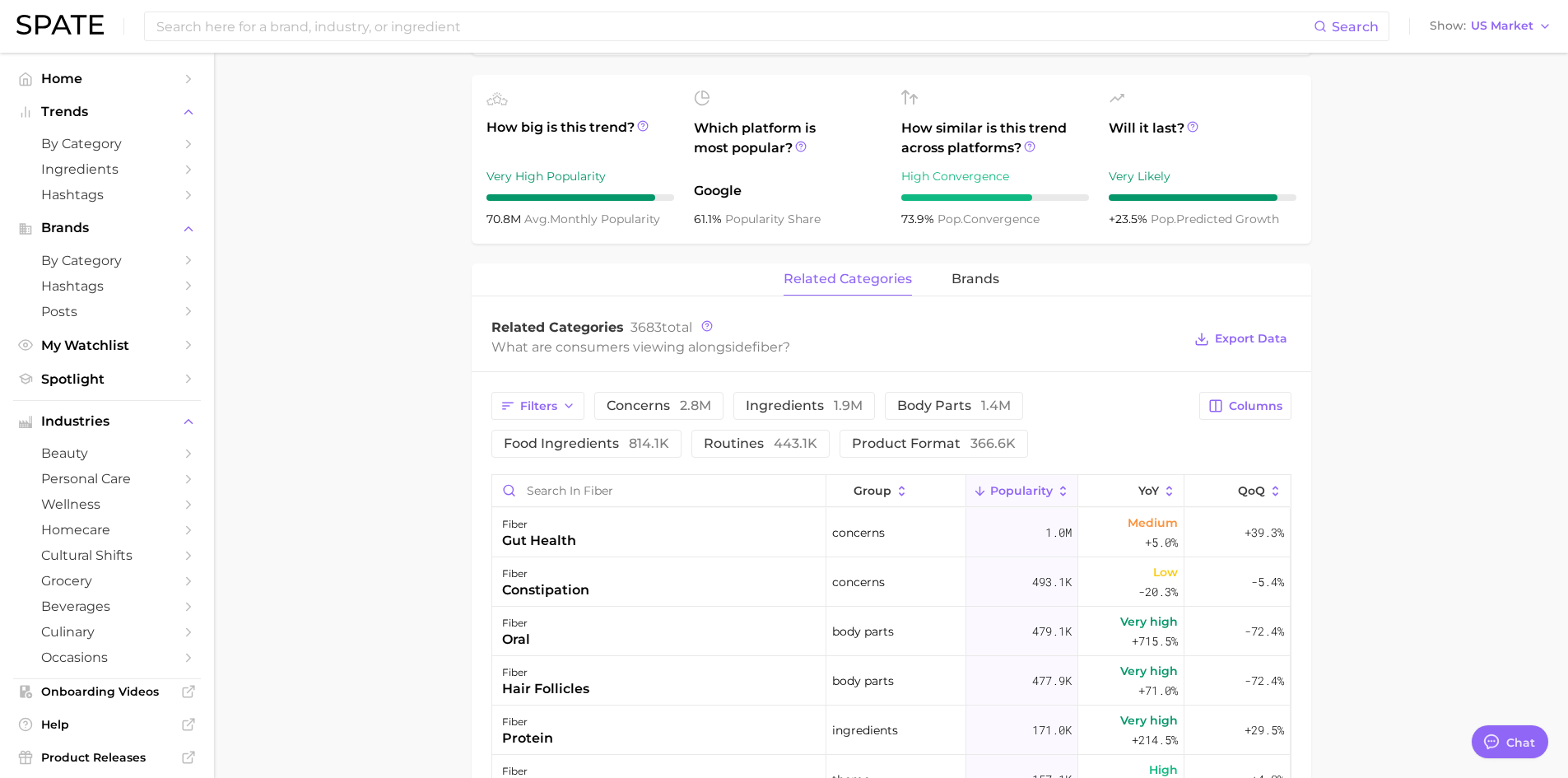
scroll to position [329, 0]
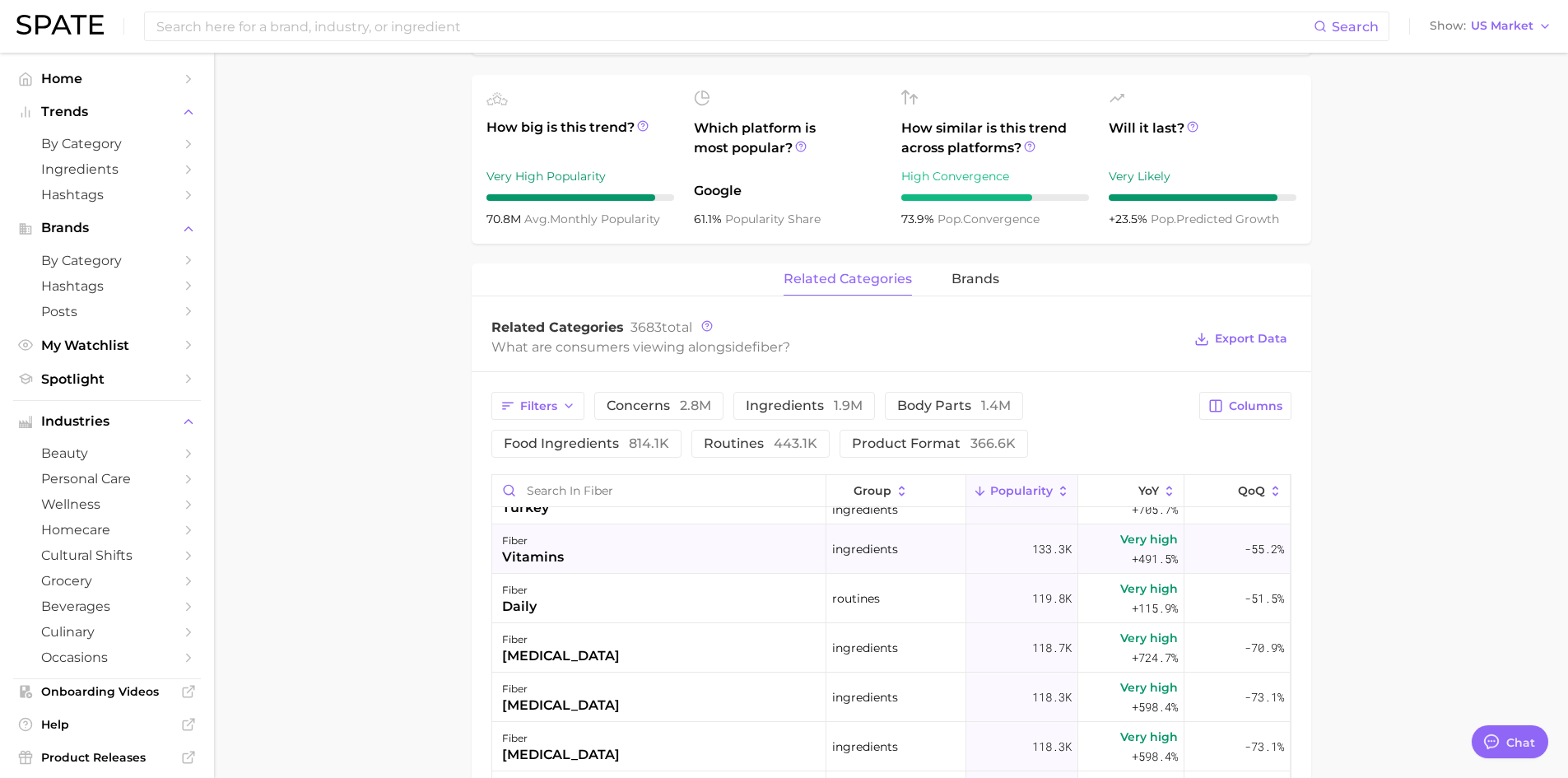
click at [594, 550] on div "fiber vitamins" at bounding box center [659, 549] width 335 height 49
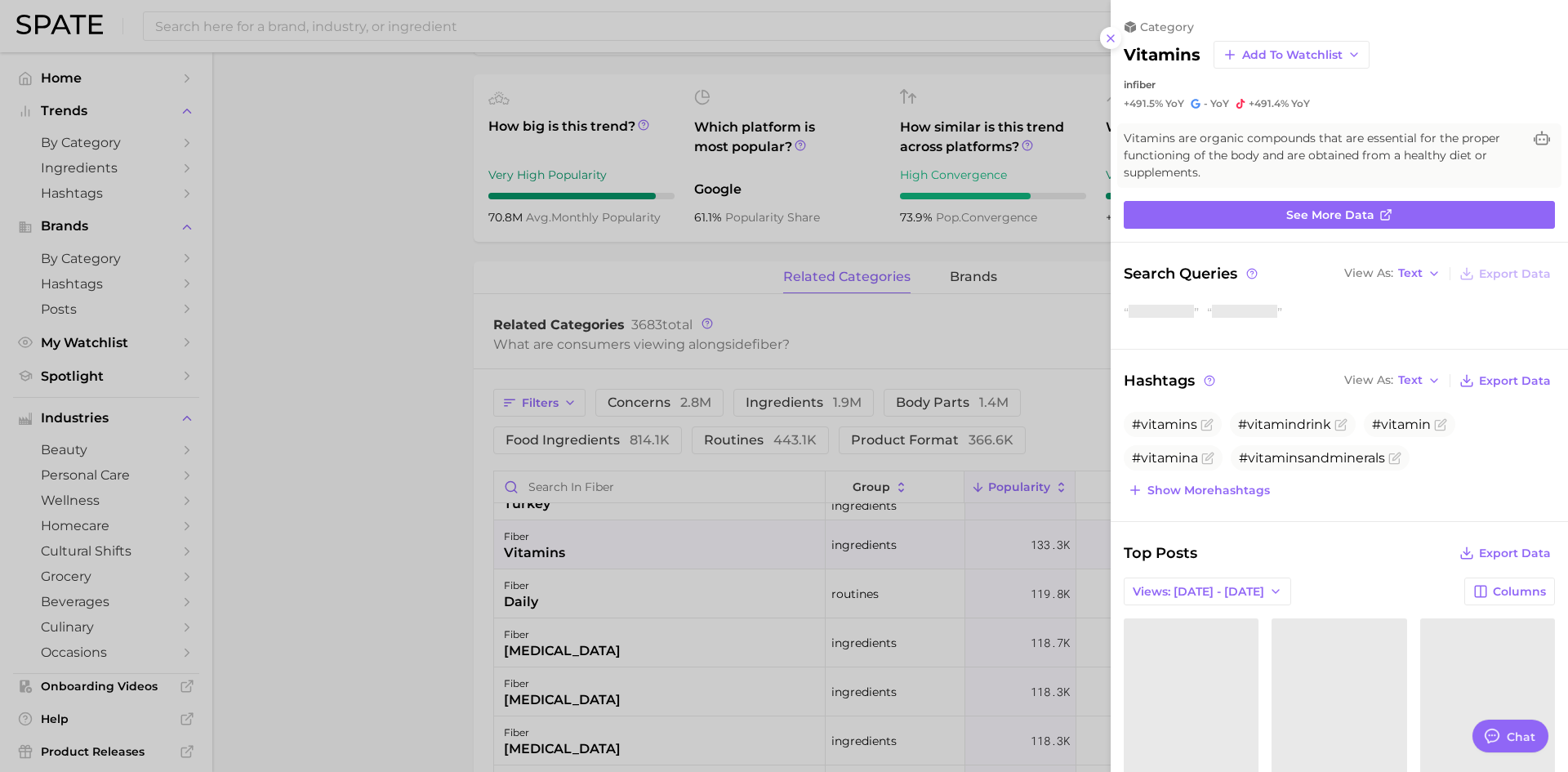
click at [577, 512] on div at bounding box center [784, 386] width 1568 height 772
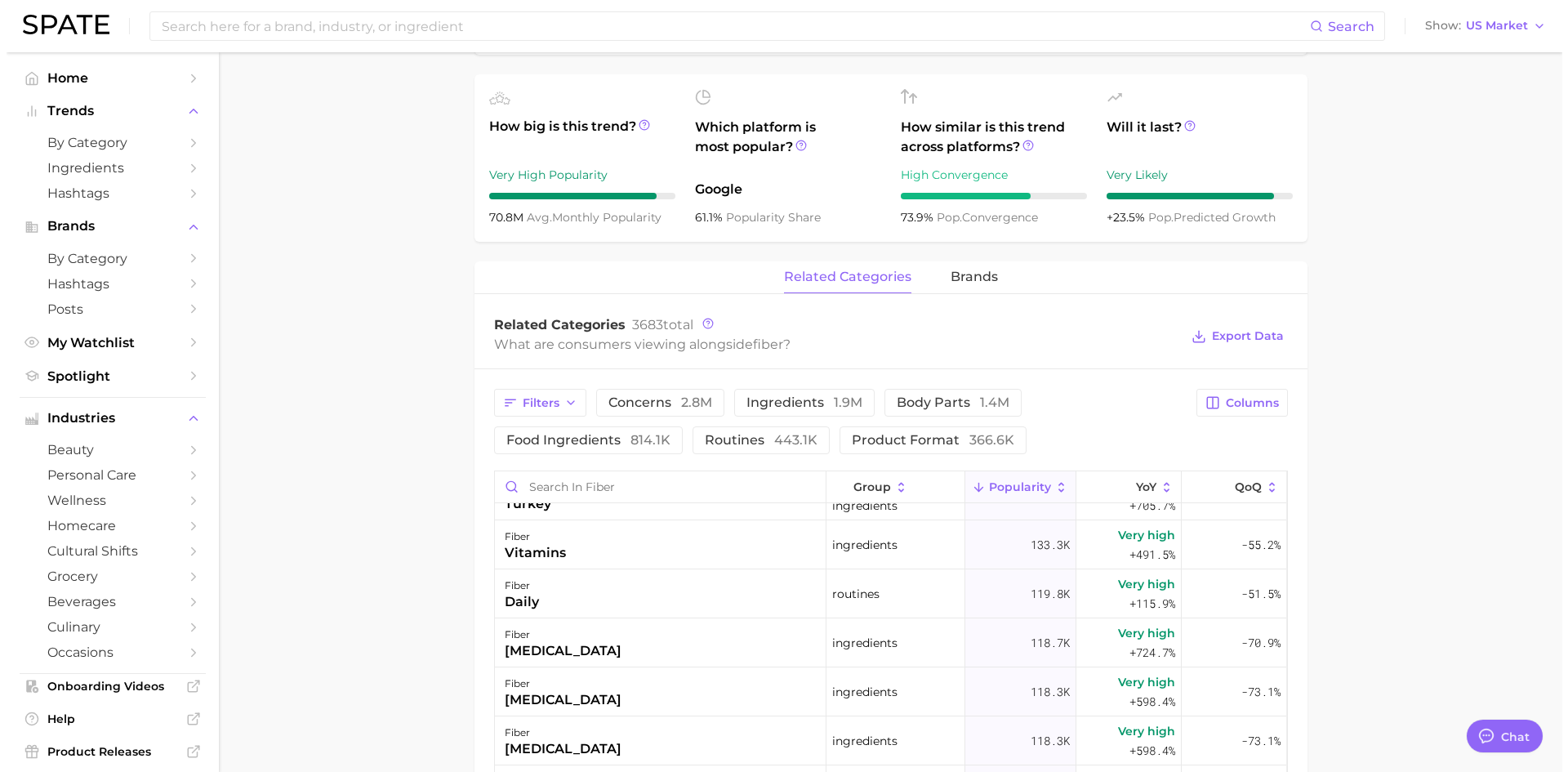
scroll to position [163, 0]
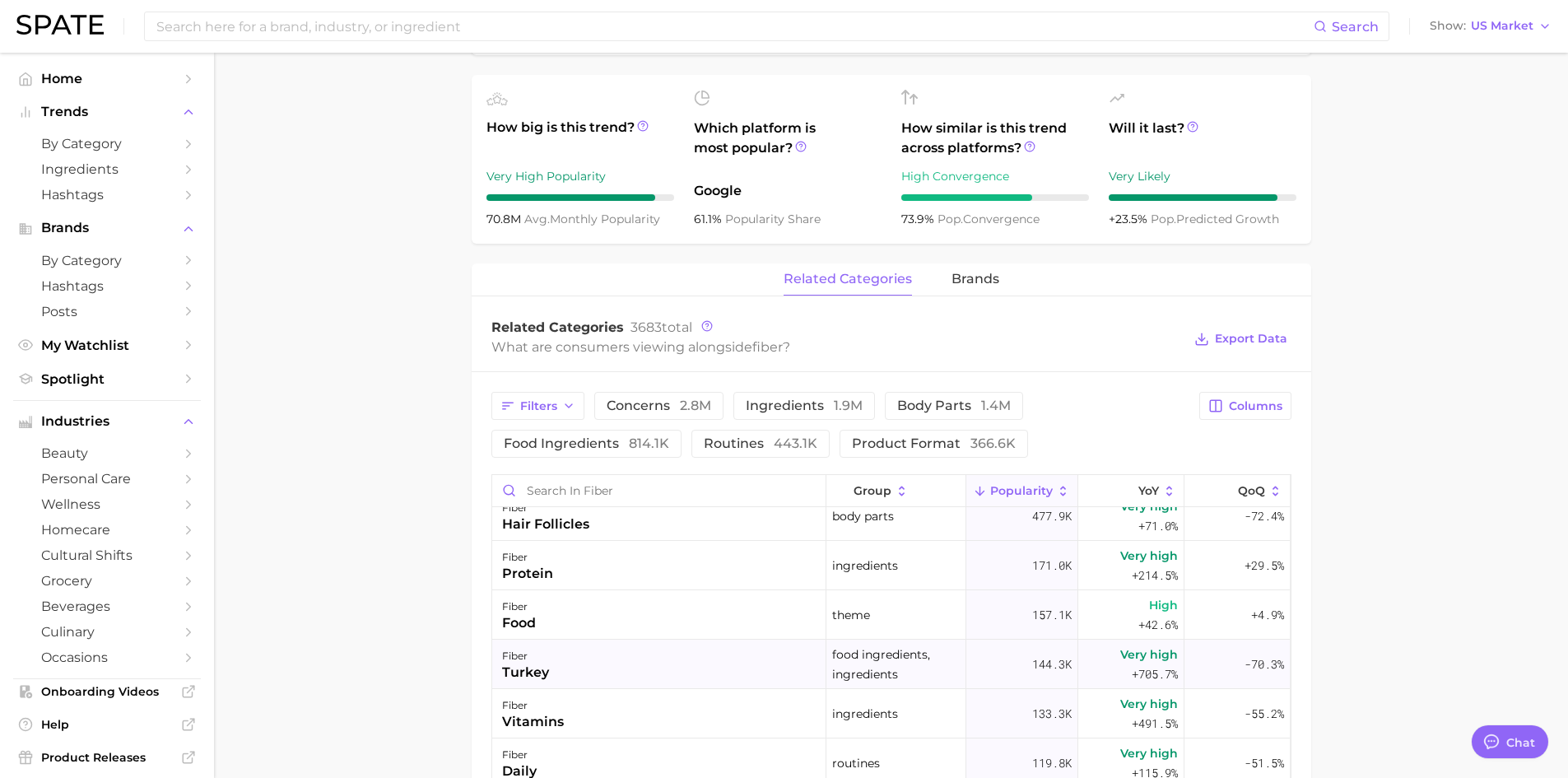
click at [592, 677] on div "fiber turkey" at bounding box center [659, 664] width 335 height 49
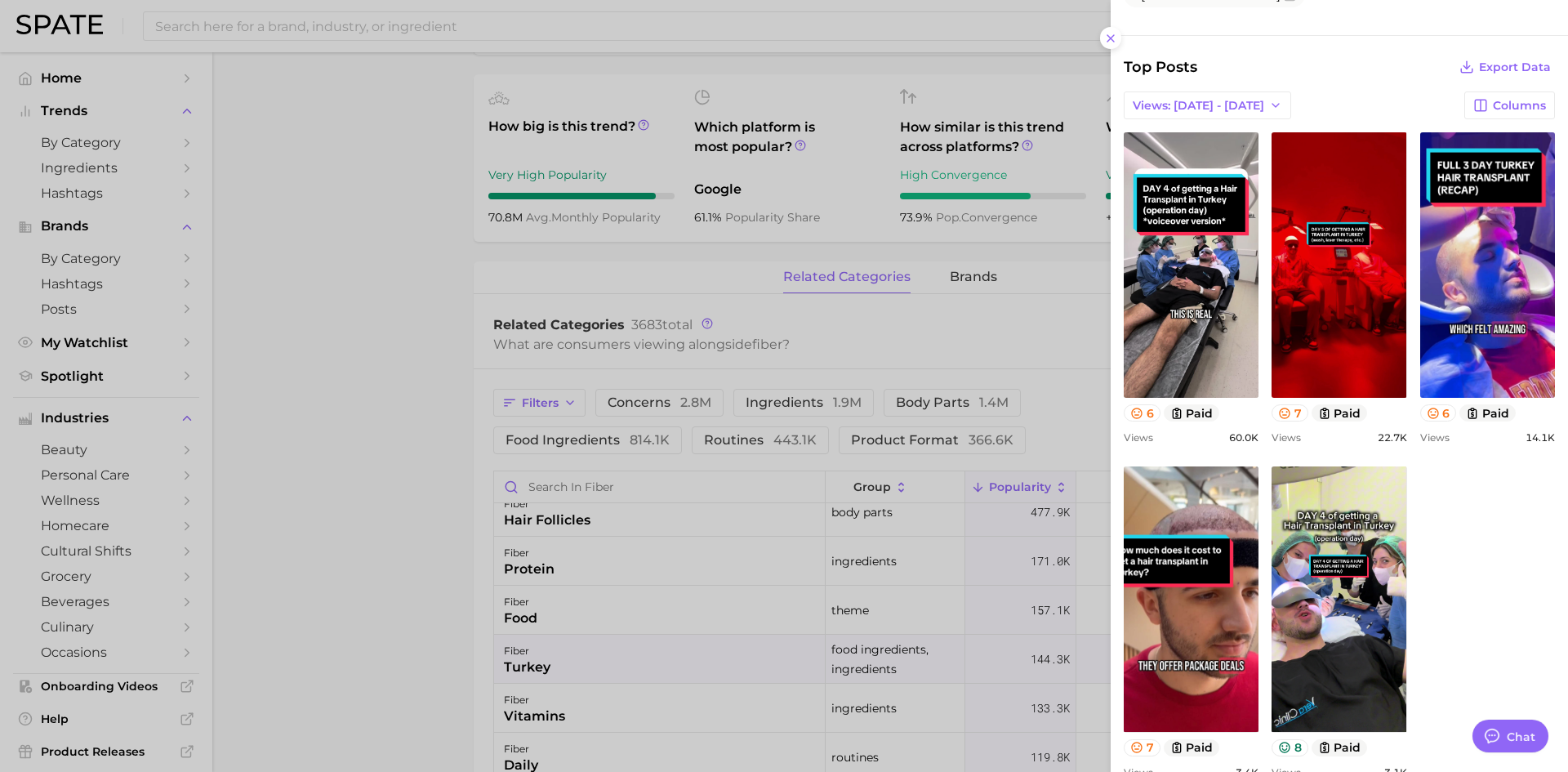
scroll to position [466, 0]
